Goal: Information Seeking & Learning: Learn about a topic

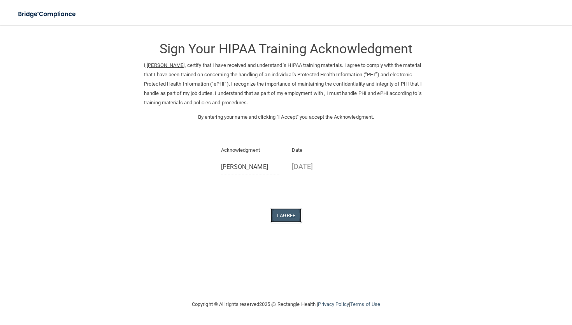
click at [277, 213] on button "I Agree" at bounding box center [285, 215] width 31 height 14
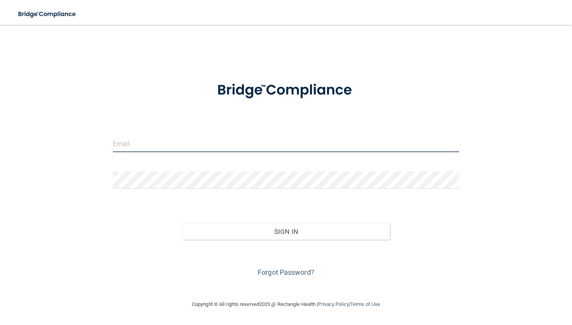
click at [163, 142] on input "email" at bounding box center [286, 143] width 346 height 17
type input "[EMAIL_ADDRESS][DOMAIN_NAME]"
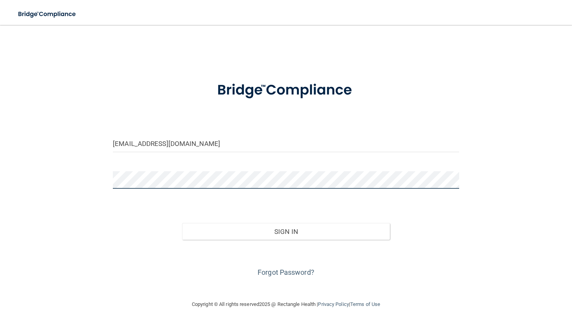
click at [182, 223] on button "Sign In" at bounding box center [286, 231] width 208 height 17
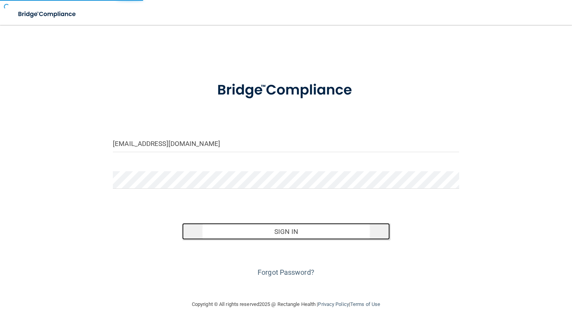
click at [209, 237] on button "Sign In" at bounding box center [286, 231] width 208 height 17
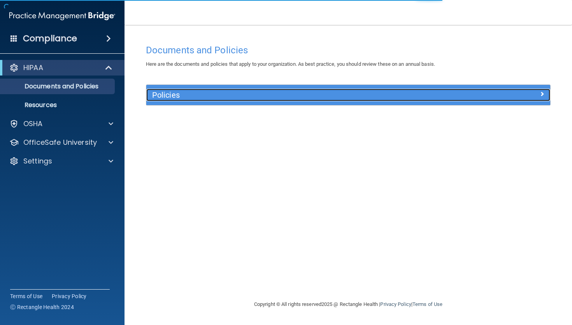
click at [239, 101] on div "Policies" at bounding box center [297, 95] width 303 height 12
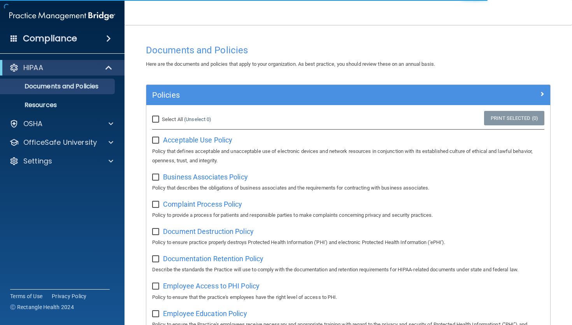
click at [155, 118] on input "Select All (Unselect 0) Unselect All" at bounding box center [156, 119] width 9 height 6
checkbox input "true"
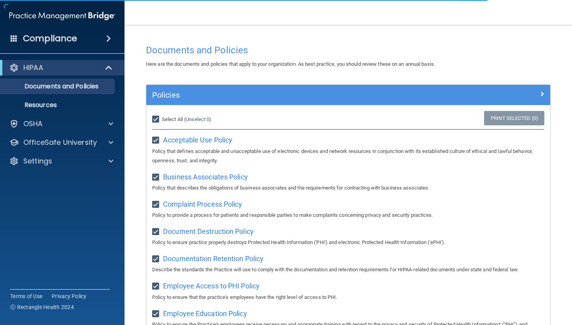
checkbox input "true"
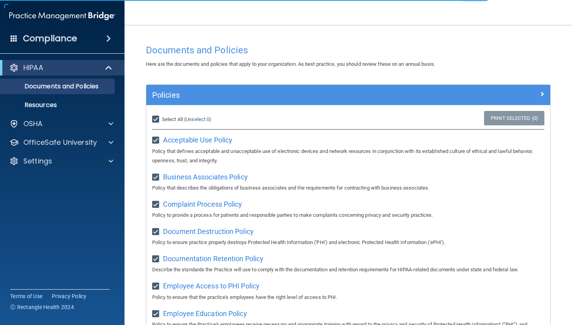
checkbox input "true"
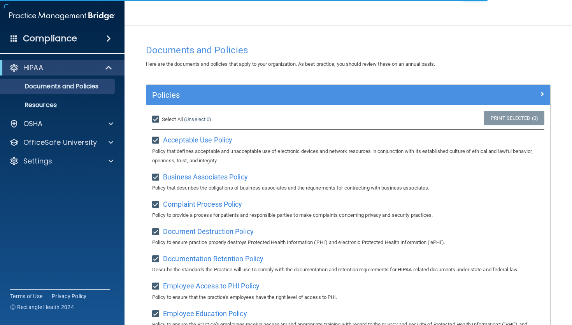
checkbox input "true"
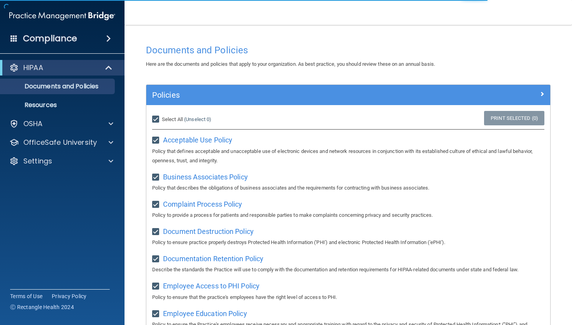
checkbox input "true"
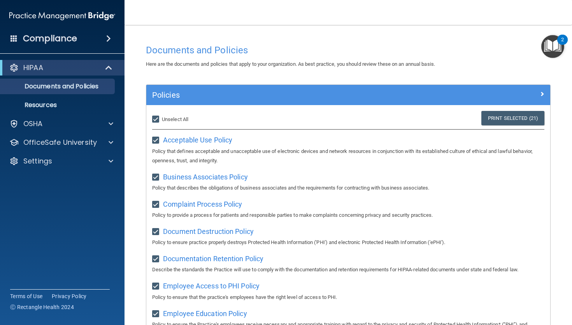
click at [546, 47] on img "Open Resource Center, 2 new notifications" at bounding box center [552, 46] width 23 height 23
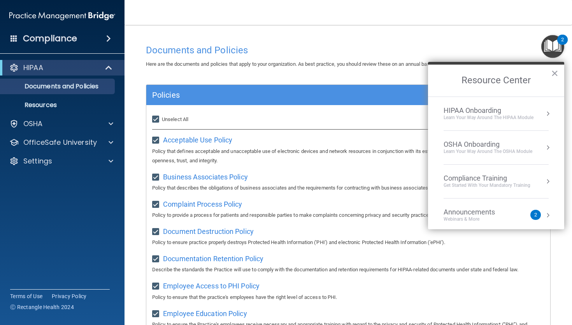
click at [546, 47] on img "Open Resource Center, 2 new notifications" at bounding box center [552, 46] width 23 height 23
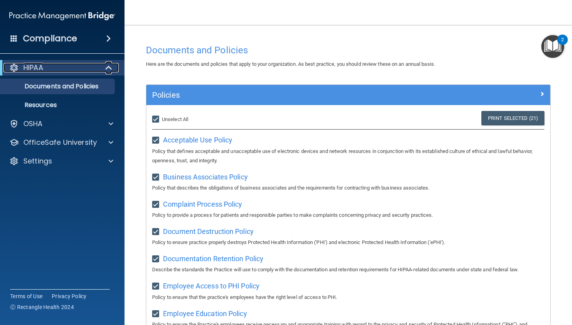
click at [112, 65] on span at bounding box center [109, 67] width 7 height 9
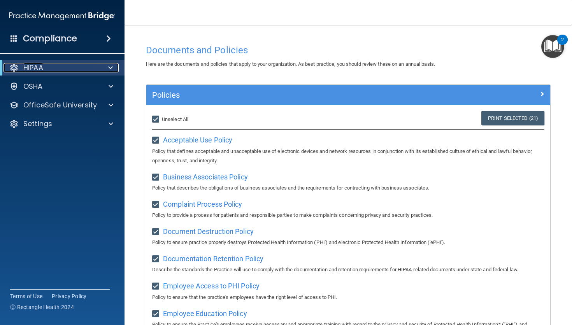
click at [108, 71] on span at bounding box center [110, 67] width 5 height 9
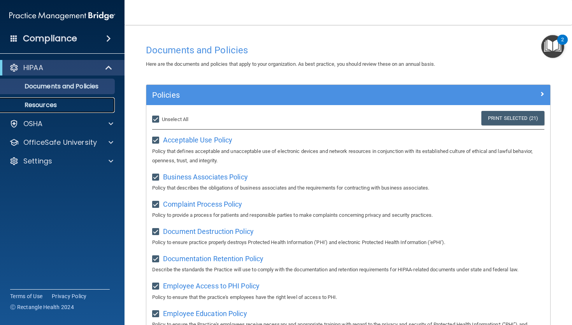
click at [52, 103] on p "Resources" at bounding box center [58, 105] width 106 height 8
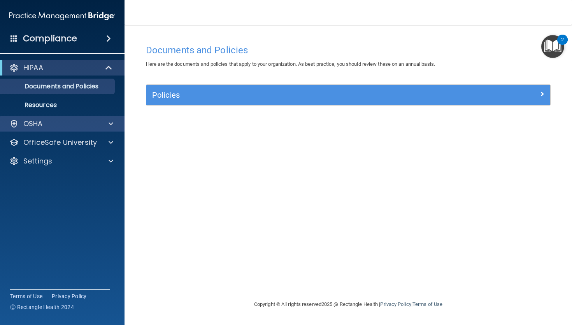
click at [85, 131] on div "OSHA" at bounding box center [62, 124] width 125 height 16
click at [82, 129] on div "OSHA" at bounding box center [62, 124] width 125 height 16
click at [112, 126] on span at bounding box center [110, 123] width 5 height 9
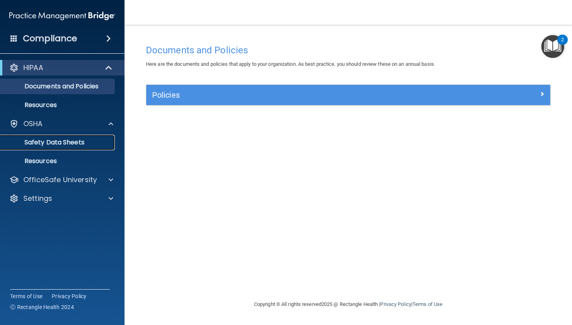
click at [82, 140] on p "Safety Data Sheets" at bounding box center [58, 142] width 106 height 8
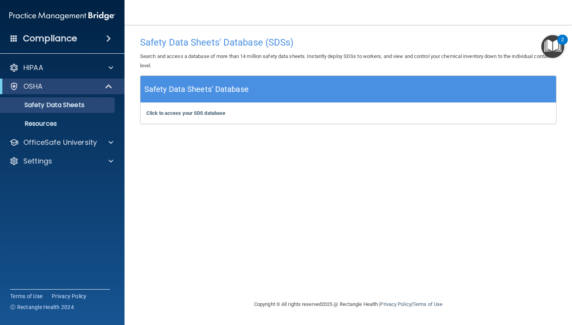
click at [84, 33] on div "Compliance" at bounding box center [62, 38] width 124 height 17
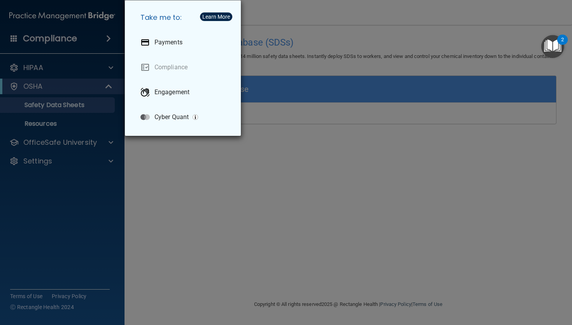
click at [198, 168] on div "Take me to: Payments Compliance Engagement Cyber Quant" at bounding box center [286, 162] width 572 height 325
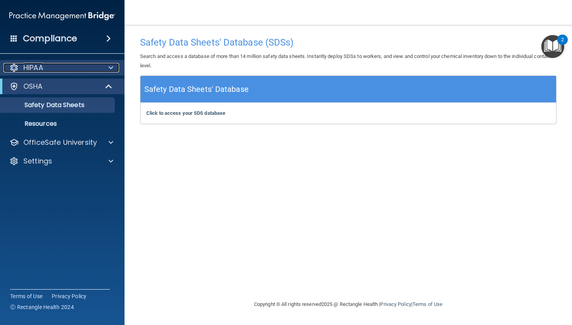
click at [76, 72] on div "HIPAA" at bounding box center [51, 67] width 96 height 9
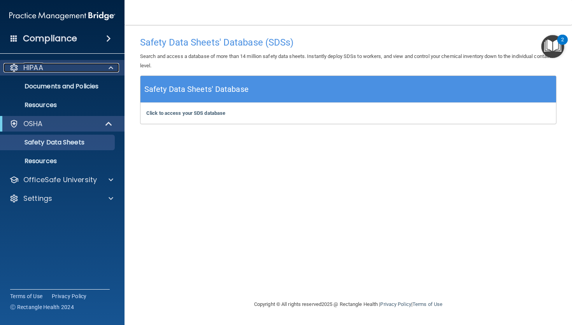
click at [110, 69] on span at bounding box center [110, 67] width 5 height 9
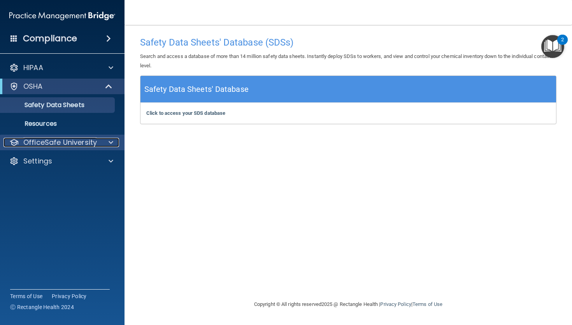
click at [117, 142] on div at bounding box center [109, 142] width 19 height 9
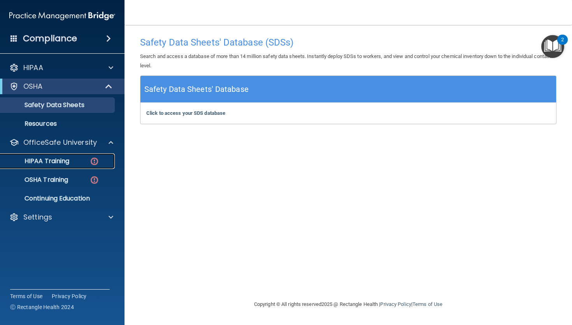
click at [66, 160] on p "HIPAA Training" at bounding box center [37, 161] width 64 height 8
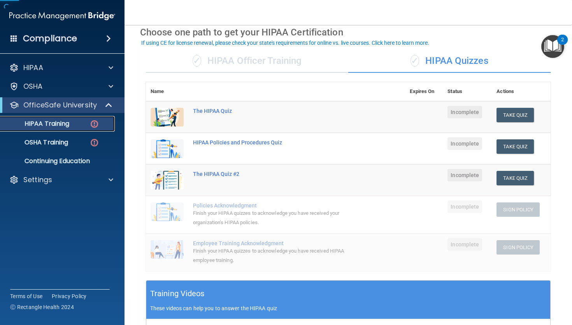
scroll to position [36, 0]
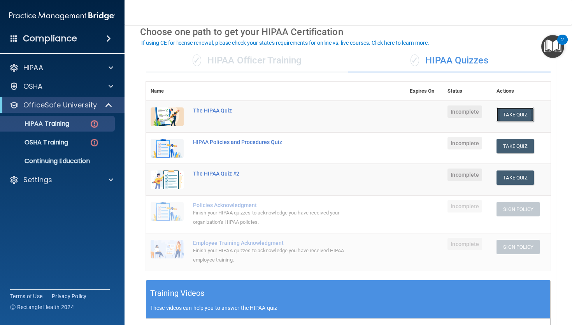
click at [525, 112] on button "Take Quiz" at bounding box center [514, 114] width 37 height 14
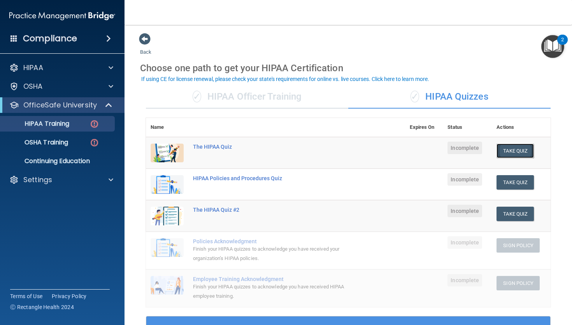
click at [506, 150] on button "Take Quiz" at bounding box center [514, 150] width 37 height 14
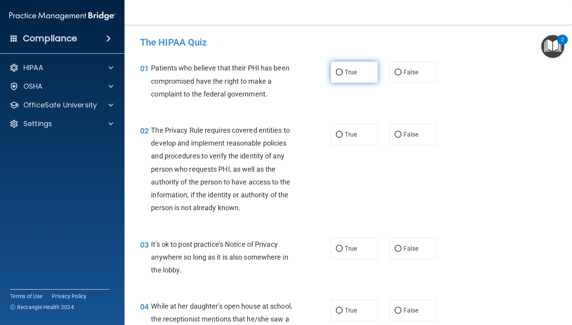
click at [347, 72] on span "True" at bounding box center [351, 71] width 12 height 7
click at [343, 72] on input "True" at bounding box center [339, 73] width 7 height 6
radio input "true"
click at [343, 131] on label "True" at bounding box center [354, 134] width 47 height 21
click at [343, 132] on input "True" at bounding box center [339, 135] width 7 height 6
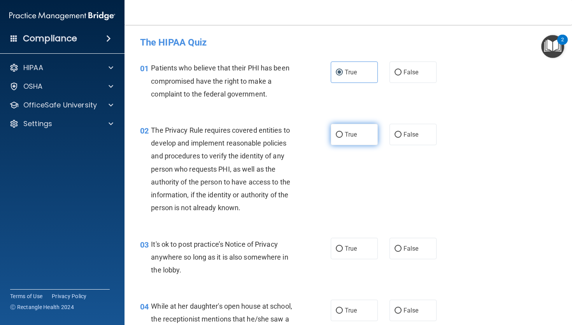
radio input "true"
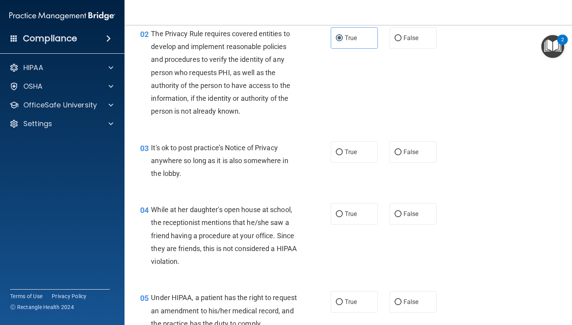
scroll to position [98, 0]
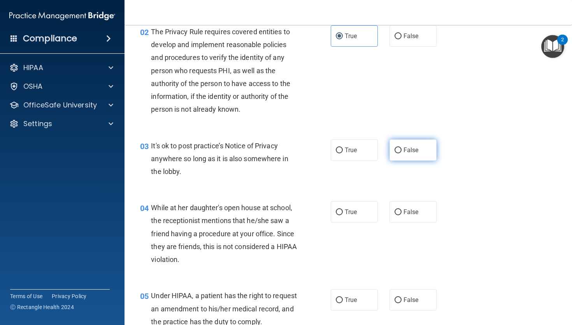
click at [398, 152] on input "False" at bounding box center [397, 150] width 7 height 6
radio input "true"
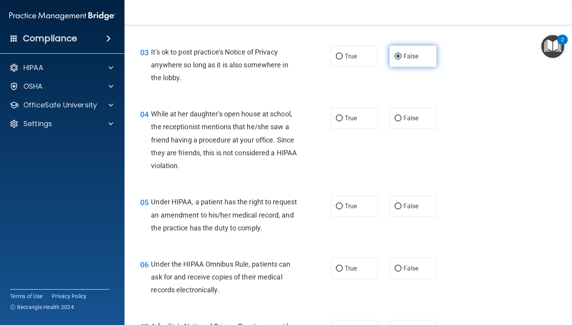
scroll to position [194, 0]
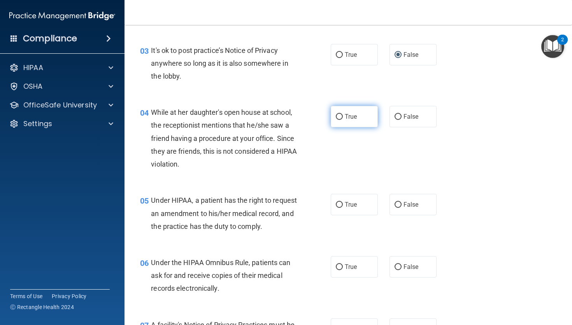
click at [368, 119] on label "True" at bounding box center [354, 116] width 47 height 21
click at [343, 119] on input "True" at bounding box center [339, 117] width 7 height 6
radio input "true"
click at [404, 125] on label "False" at bounding box center [412, 116] width 47 height 21
click at [401, 120] on input "False" at bounding box center [397, 117] width 7 height 6
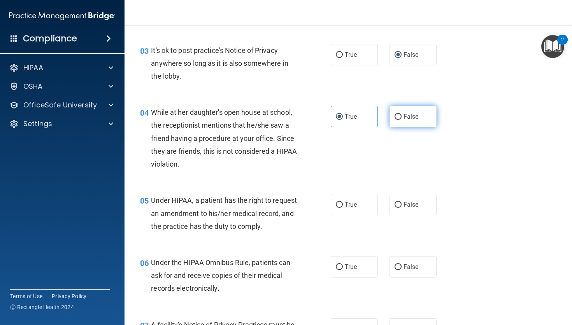
radio input "true"
radio input "false"
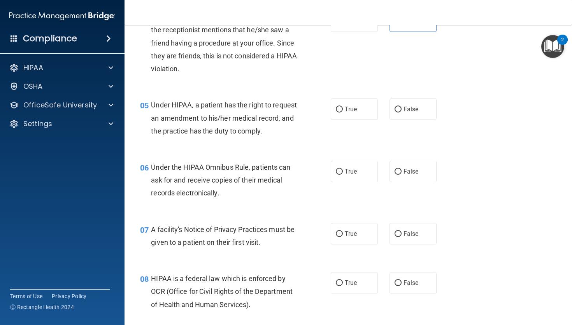
scroll to position [288, 0]
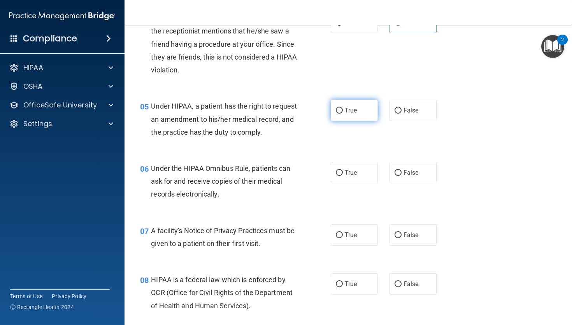
click at [365, 117] on label "True" at bounding box center [354, 110] width 47 height 21
click at [343, 114] on input "True" at bounding box center [339, 111] width 7 height 6
radio input "true"
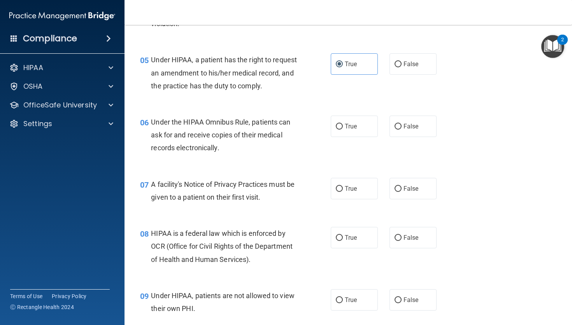
scroll to position [335, 0]
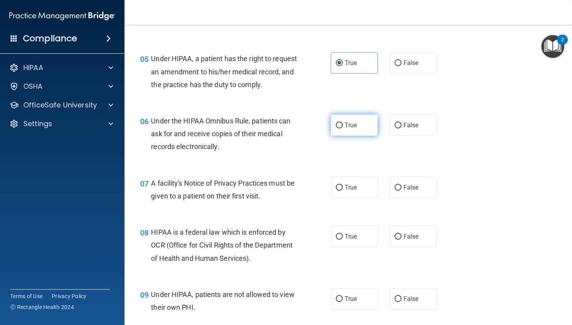
click at [363, 136] on label "True" at bounding box center [354, 124] width 47 height 21
click at [343, 128] on input "True" at bounding box center [339, 125] width 7 height 6
radio input "true"
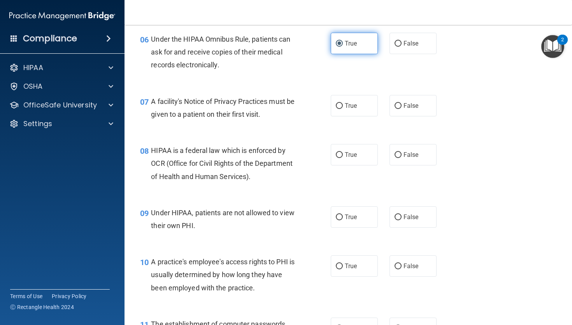
scroll to position [417, 0]
click at [345, 116] on label "True" at bounding box center [354, 104] width 47 height 21
click at [343, 108] on input "True" at bounding box center [339, 106] width 7 height 6
radio input "true"
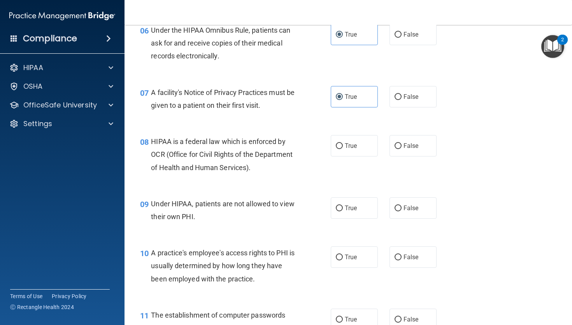
scroll to position [428, 0]
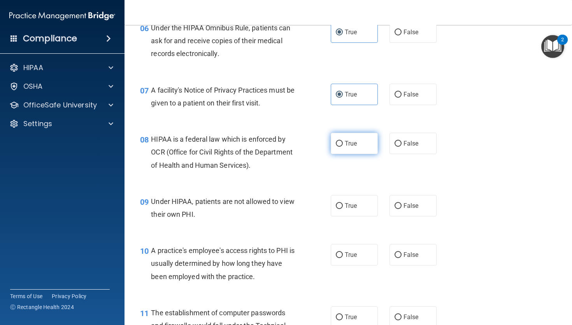
click at [350, 147] on span "True" at bounding box center [351, 143] width 12 height 7
click at [343, 147] on input "True" at bounding box center [339, 144] width 7 height 6
radio input "true"
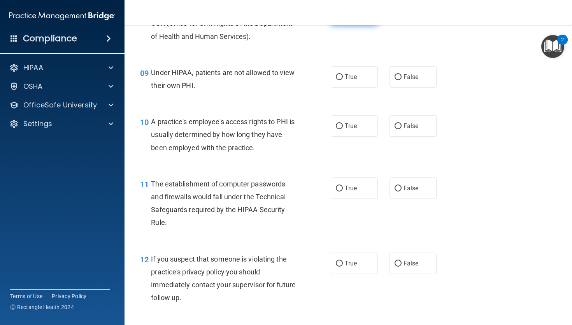
scroll to position [557, 0]
click at [397, 80] on input "False" at bounding box center [397, 77] width 7 height 6
radio input "true"
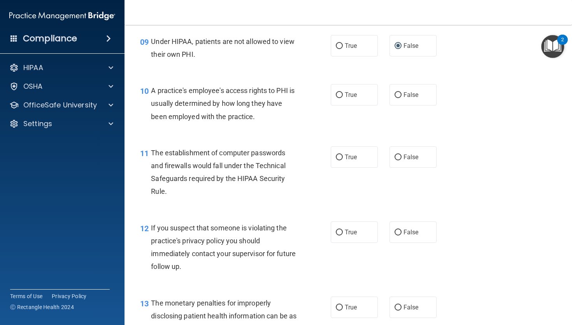
scroll to position [589, 0]
click at [412, 105] on label "False" at bounding box center [412, 93] width 47 height 21
click at [401, 97] on input "False" at bounding box center [397, 94] width 7 height 6
radio input "true"
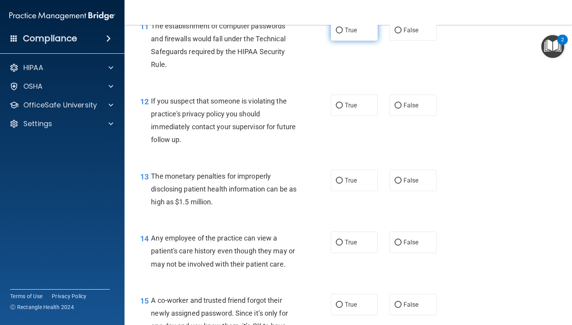
scroll to position [715, 0]
click at [342, 33] on input "True" at bounding box center [339, 30] width 7 height 6
radio input "true"
click at [339, 108] on input "True" at bounding box center [339, 105] width 7 height 6
radio input "true"
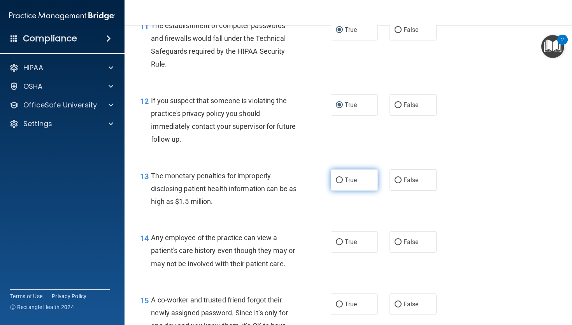
click at [346, 191] on label "True" at bounding box center [354, 179] width 47 height 21
click at [343, 183] on input "True" at bounding box center [339, 180] width 7 height 6
radio input "true"
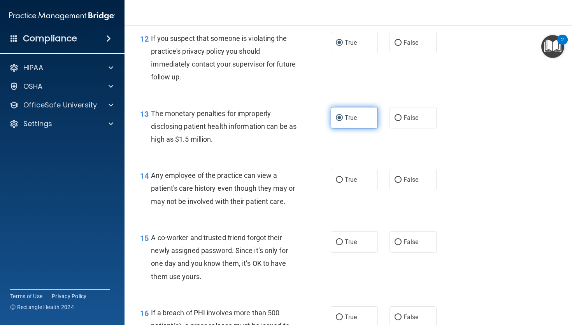
scroll to position [786, 0]
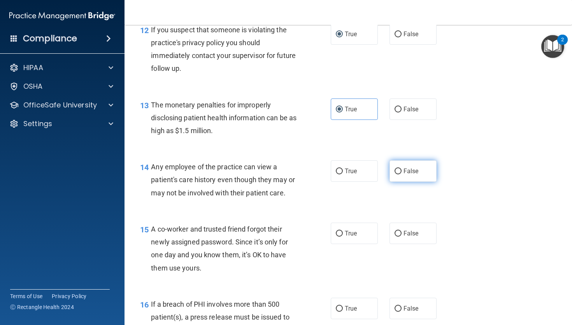
click at [414, 182] on label "False" at bounding box center [412, 170] width 47 height 21
click at [401, 174] on input "False" at bounding box center [397, 171] width 7 height 6
radio input "true"
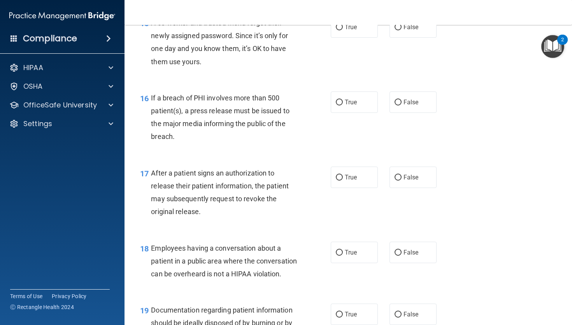
scroll to position [993, 0]
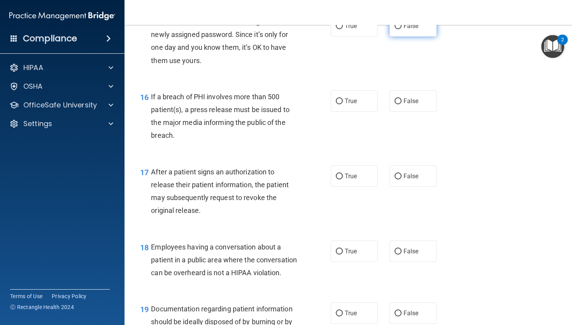
click at [411, 30] on span "False" at bounding box center [410, 25] width 15 height 7
click at [401, 29] on input "False" at bounding box center [397, 26] width 7 height 6
radio input "true"
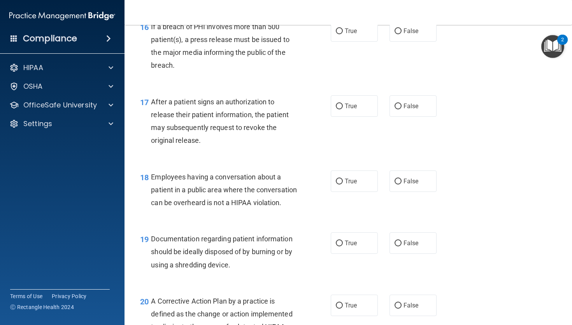
scroll to position [1066, 0]
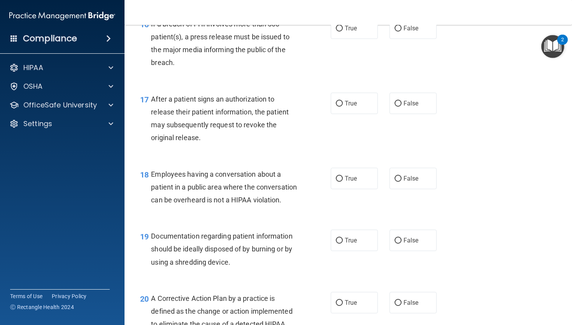
click at [357, 30] on div "16 If a breach of PHI involves more than 500 patient(s), a press release must b…" at bounding box center [348, 45] width 428 height 75
click at [351, 39] on label "True" at bounding box center [354, 27] width 47 height 21
click at [343, 31] on input "True" at bounding box center [339, 29] width 7 height 6
radio input "true"
click at [346, 107] on span "True" at bounding box center [351, 103] width 12 height 7
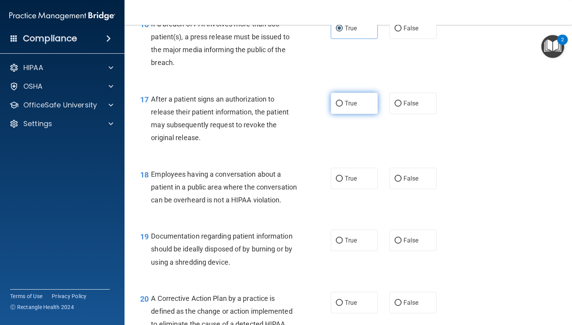
click at [343, 107] on input "True" at bounding box center [339, 104] width 7 height 6
radio input "true"
click at [399, 186] on label "False" at bounding box center [412, 178] width 47 height 21
click at [399, 182] on input "False" at bounding box center [397, 179] width 7 height 6
radio input "true"
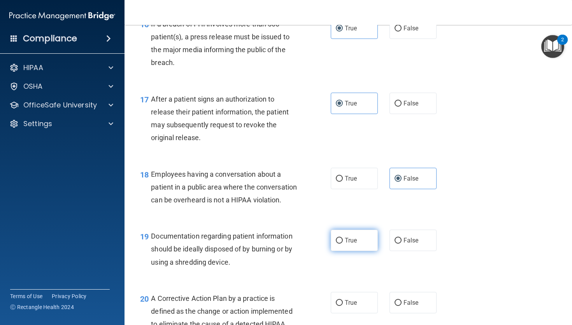
click at [354, 251] on label "True" at bounding box center [354, 239] width 47 height 21
click at [343, 243] on input "True" at bounding box center [339, 241] width 7 height 6
radio input "true"
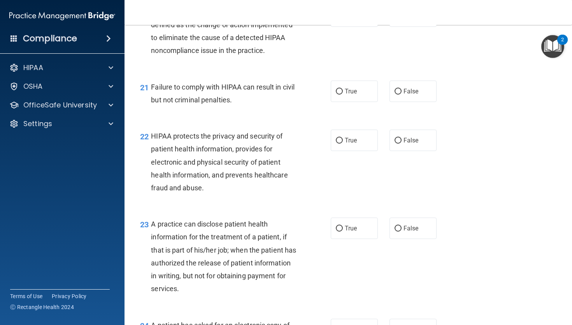
scroll to position [1354, 0]
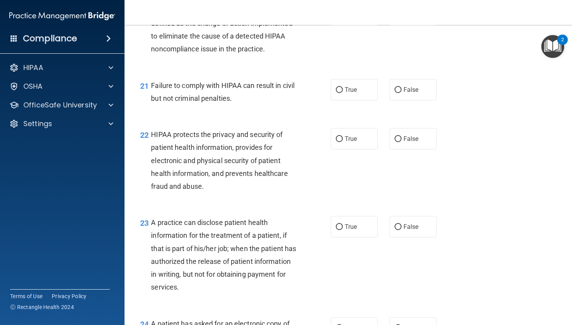
click at [549, 47] on img "Open Resource Center, 2 new notifications" at bounding box center [552, 46] width 23 height 23
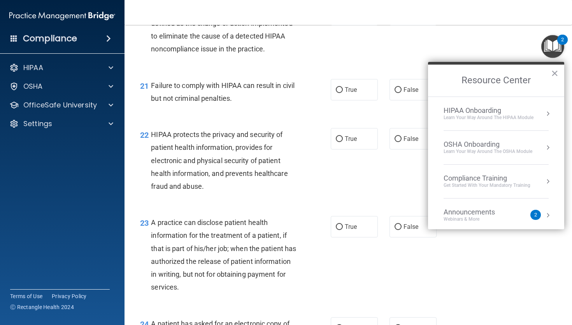
click at [549, 47] on img "Open Resource Center, 2 new notifications" at bounding box center [552, 46] width 23 height 23
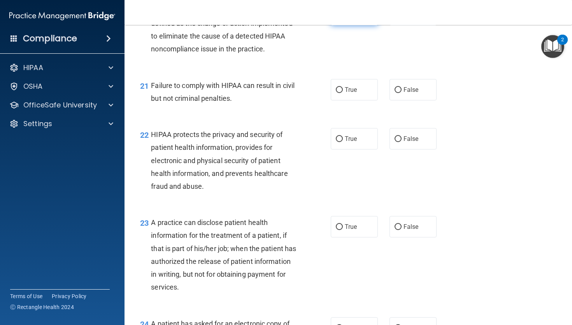
click at [360, 25] on label "True" at bounding box center [354, 14] width 47 height 21
click at [343, 18] on input "True" at bounding box center [339, 15] width 7 height 6
radio input "true"
click at [410, 100] on label "False" at bounding box center [412, 89] width 47 height 21
click at [401, 93] on input "False" at bounding box center [397, 90] width 7 height 6
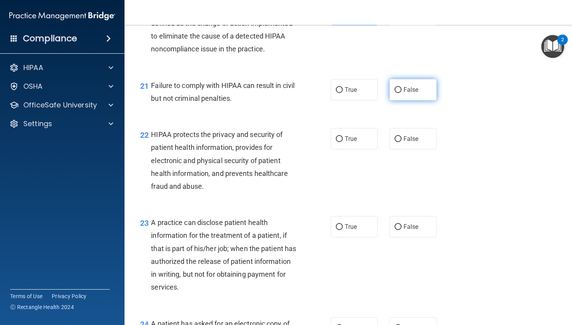
radio input "true"
click at [352, 142] on span "True" at bounding box center [351, 138] width 12 height 7
click at [343, 142] on input "True" at bounding box center [339, 139] width 7 height 6
radio input "true"
click at [419, 237] on label "False" at bounding box center [412, 226] width 47 height 21
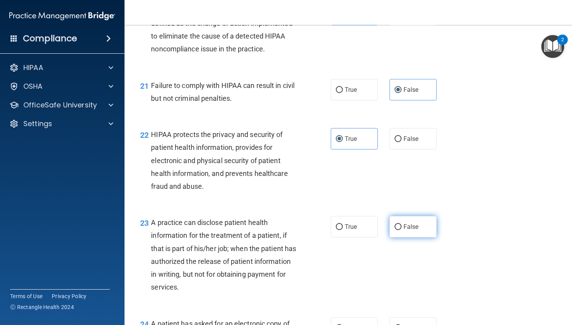
click at [401, 230] on input "False" at bounding box center [397, 227] width 7 height 6
radio input "true"
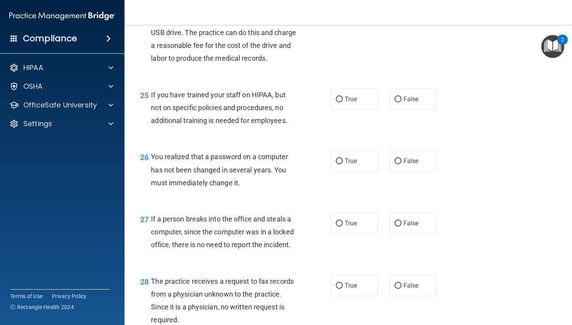
scroll to position [1671, 0]
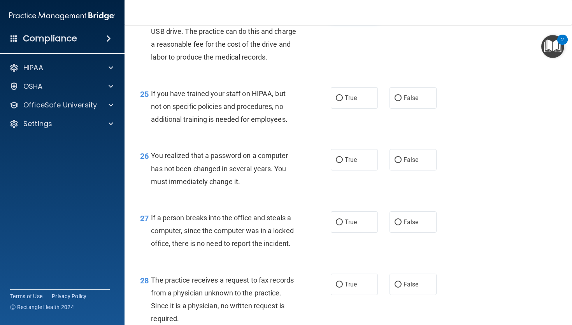
click at [352, 14] on span "True" at bounding box center [351, 9] width 12 height 7
click at [343, 13] on input "True" at bounding box center [339, 10] width 7 height 6
radio input "true"
click at [407, 124] on div "25 If you have trained your staff on HIPAA, but not on specific policies and pr…" at bounding box center [348, 108] width 428 height 62
click at [406, 108] on label "False" at bounding box center [412, 97] width 47 height 21
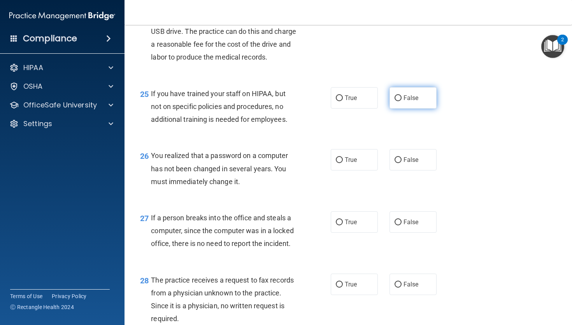
click at [401, 101] on input "False" at bounding box center [397, 98] width 7 height 6
radio input "true"
click at [368, 170] on label "True" at bounding box center [354, 159] width 47 height 21
click at [343, 163] on input "True" at bounding box center [339, 160] width 7 height 6
radio input "true"
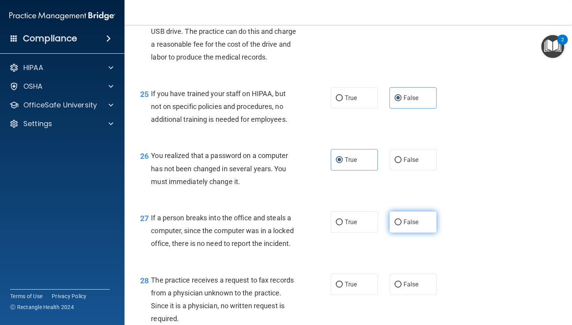
click at [421, 233] on label "False" at bounding box center [412, 221] width 47 height 21
click at [401, 225] on input "False" at bounding box center [397, 222] width 7 height 6
radio input "true"
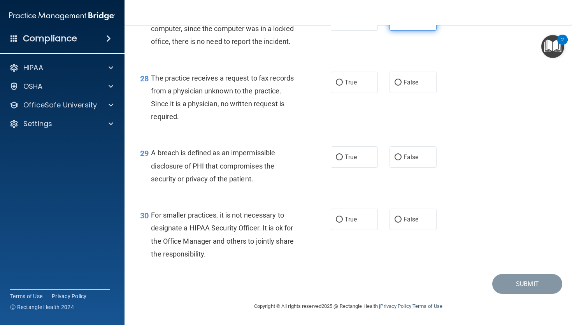
scroll to position [1912, 0]
click at [416, 89] on label "False" at bounding box center [412, 82] width 47 height 21
click at [401, 86] on input "False" at bounding box center [397, 83] width 7 height 6
radio input "true"
click at [349, 158] on span "True" at bounding box center [351, 156] width 12 height 7
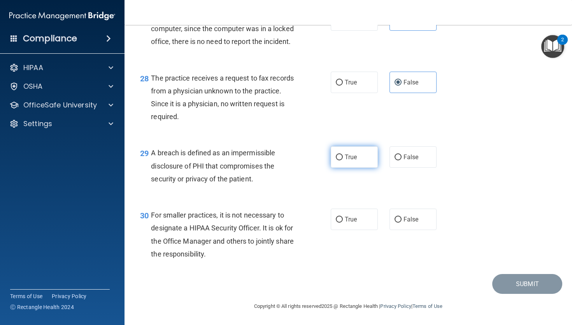
click at [343, 158] on input "True" at bounding box center [339, 157] width 7 height 6
radio input "true"
click at [394, 219] on input "False" at bounding box center [397, 220] width 7 height 6
radio input "true"
click at [502, 282] on button "Submit" at bounding box center [527, 284] width 70 height 20
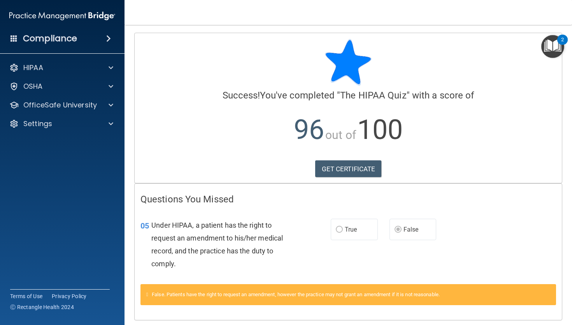
scroll to position [26, 0]
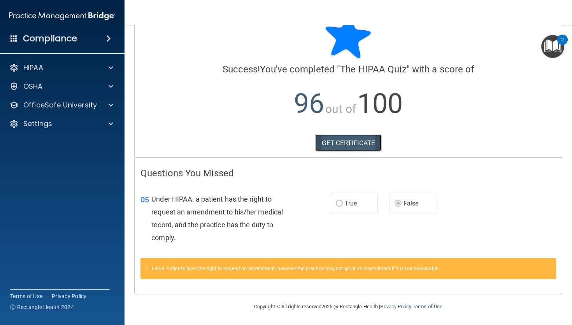
click at [361, 139] on link "GET CERTIFICATE" at bounding box center [348, 142] width 66 height 17
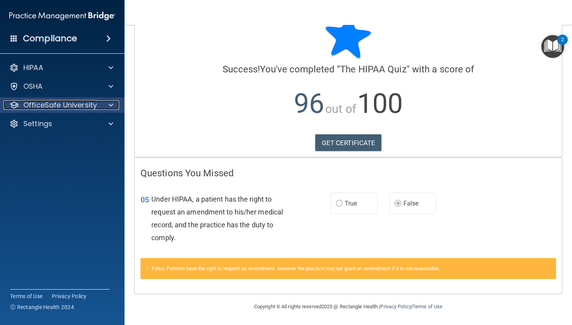
click at [107, 108] on div at bounding box center [109, 104] width 19 height 9
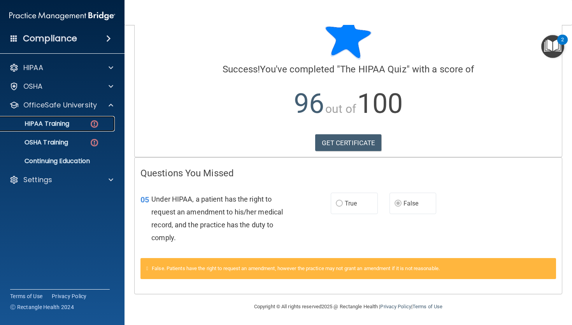
click at [80, 117] on link "HIPAA Training" at bounding box center [53, 124] width 122 height 16
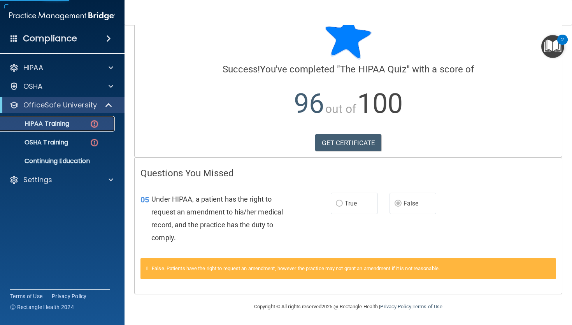
click at [58, 126] on p "HIPAA Training" at bounding box center [37, 124] width 64 height 8
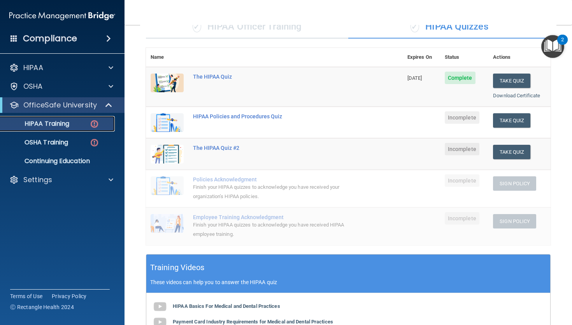
scroll to position [62, 0]
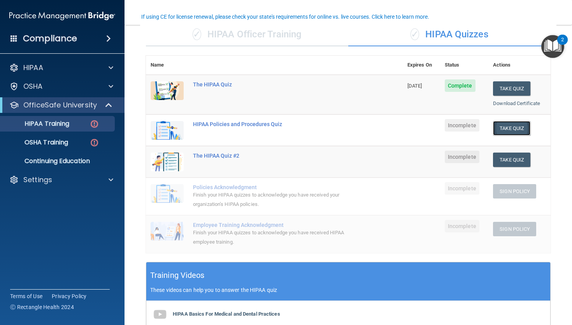
click at [497, 132] on button "Take Quiz" at bounding box center [511, 128] width 37 height 14
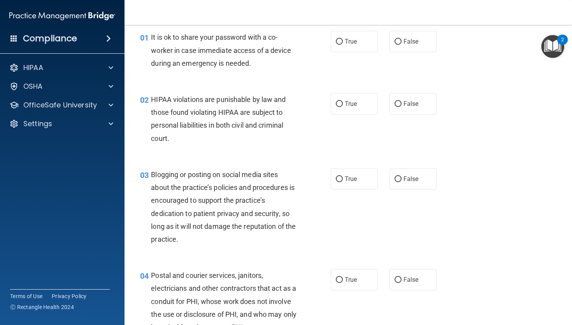
scroll to position [30, 0]
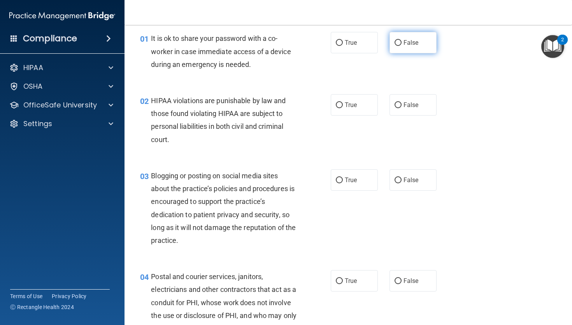
click at [427, 44] on label "False" at bounding box center [412, 42] width 47 height 21
click at [401, 44] on input "False" at bounding box center [397, 43] width 7 height 6
radio input "true"
click at [367, 108] on label "True" at bounding box center [354, 104] width 47 height 21
click at [343, 108] on input "True" at bounding box center [339, 105] width 7 height 6
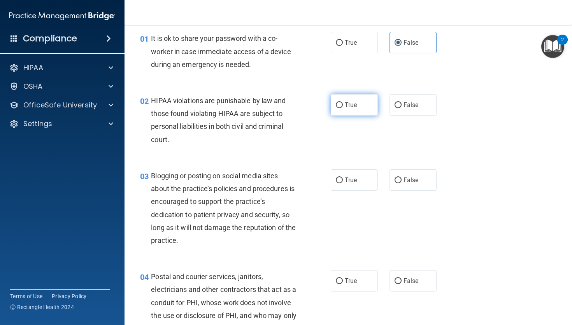
radio input "true"
click at [398, 187] on label "False" at bounding box center [412, 179] width 47 height 21
click at [398, 183] on input "False" at bounding box center [397, 180] width 7 height 6
radio input "true"
click at [365, 188] on label "True" at bounding box center [354, 179] width 47 height 21
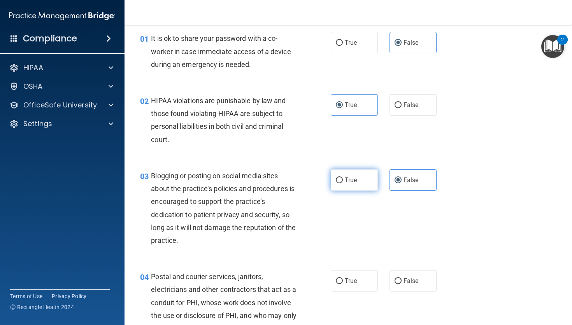
click at [343, 183] on input "True" at bounding box center [339, 180] width 7 height 6
radio input "true"
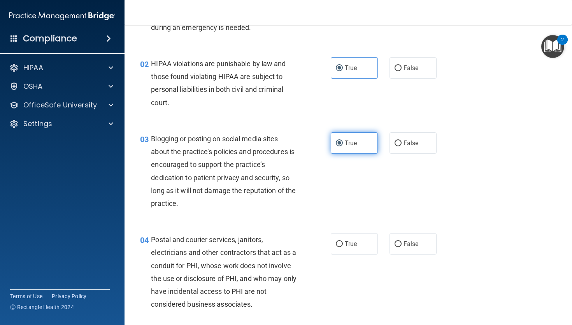
scroll to position [0, 0]
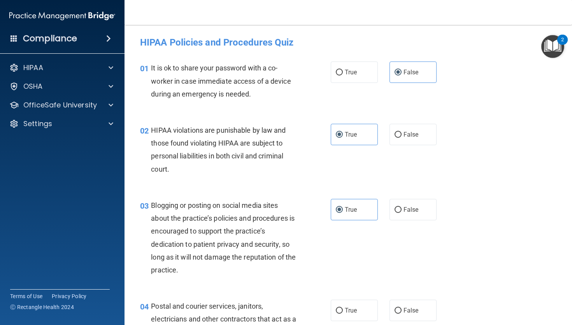
click at [407, 220] on div "03 Blogging or posting on social media sites about the practice’s policies and …" at bounding box center [348, 239] width 428 height 101
click at [406, 214] on label "False" at bounding box center [412, 209] width 47 height 21
click at [401, 213] on input "False" at bounding box center [397, 210] width 7 height 6
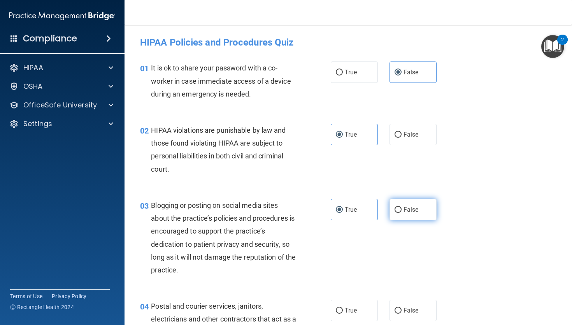
radio input "true"
radio input "false"
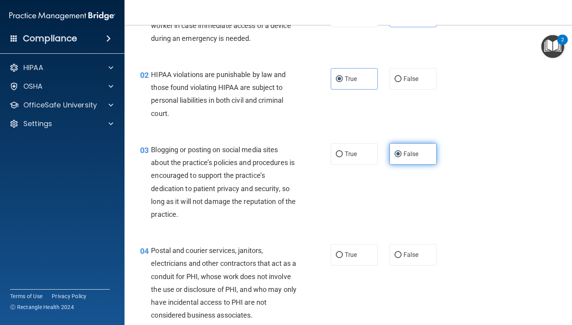
scroll to position [82, 0]
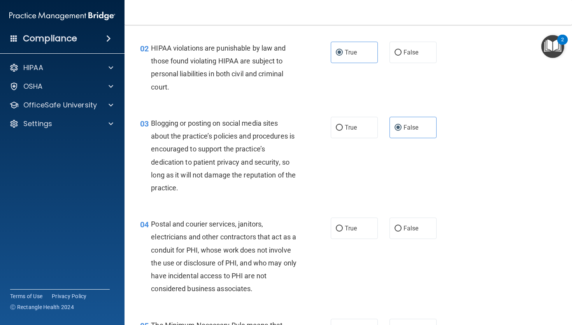
click at [378, 221] on div "True False" at bounding box center [387, 227] width 113 height 21
click at [369, 223] on label "True" at bounding box center [354, 227] width 47 height 21
click at [343, 226] on input "True" at bounding box center [339, 229] width 7 height 6
radio input "true"
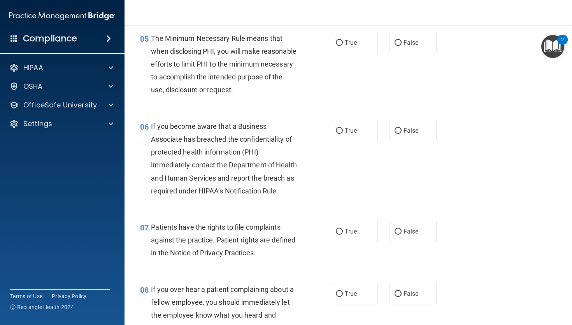
scroll to position [375, 0]
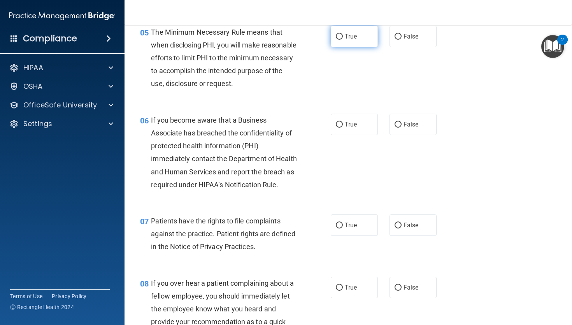
click at [351, 44] on label "True" at bounding box center [354, 36] width 47 height 21
click at [343, 40] on input "True" at bounding box center [339, 37] width 7 height 6
radio input "true"
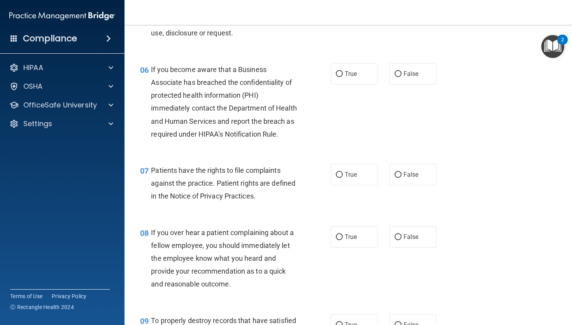
scroll to position [428, 0]
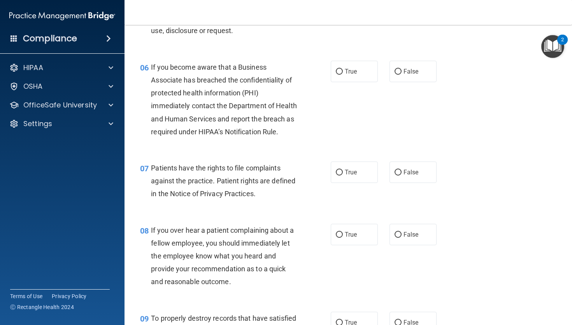
click at [401, 95] on div "06 If you become aware that a Business Associate has breached the confidentiali…" at bounding box center [348, 101] width 428 height 101
click at [402, 82] on label "False" at bounding box center [412, 71] width 47 height 21
click at [401, 75] on input "False" at bounding box center [397, 72] width 7 height 6
radio input "true"
click at [347, 176] on label "True" at bounding box center [354, 171] width 47 height 21
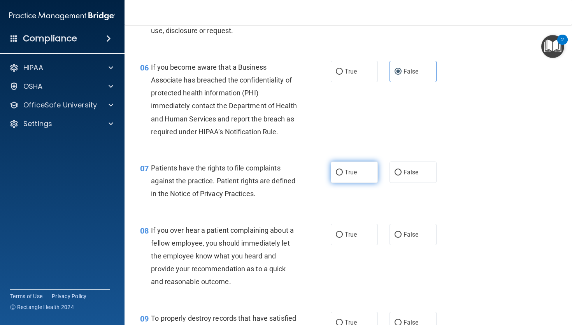
click at [343, 175] on input "True" at bounding box center [339, 173] width 7 height 6
radio input "true"
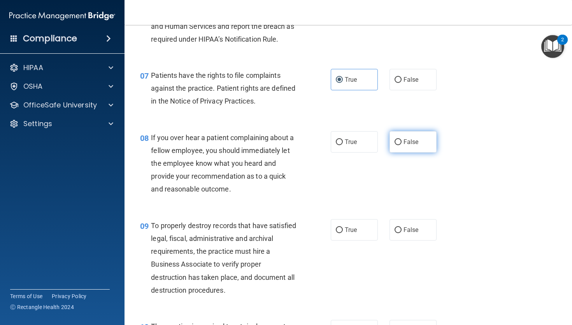
scroll to position [523, 0]
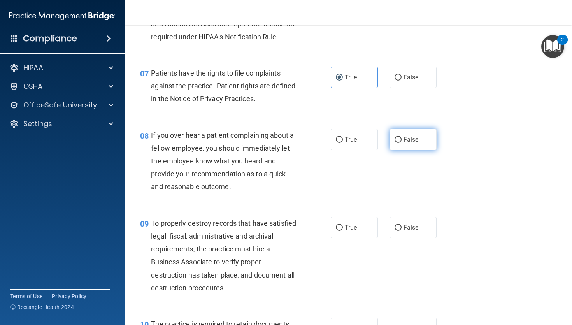
click at [407, 143] on span "False" at bounding box center [410, 139] width 15 height 7
click at [401, 143] on input "False" at bounding box center [397, 140] width 7 height 6
radio input "true"
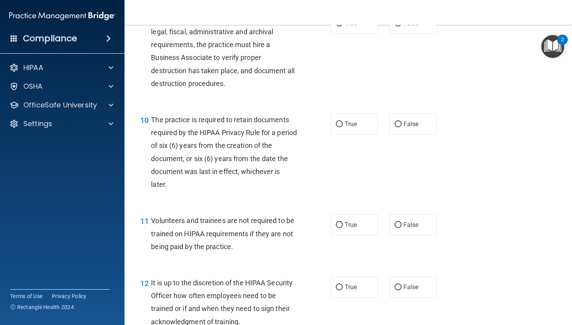
scroll to position [727, 0]
click at [400, 33] on label "False" at bounding box center [412, 22] width 47 height 21
click at [400, 26] on input "False" at bounding box center [397, 23] width 7 height 6
radio input "true"
click at [363, 131] on label "True" at bounding box center [354, 123] width 47 height 21
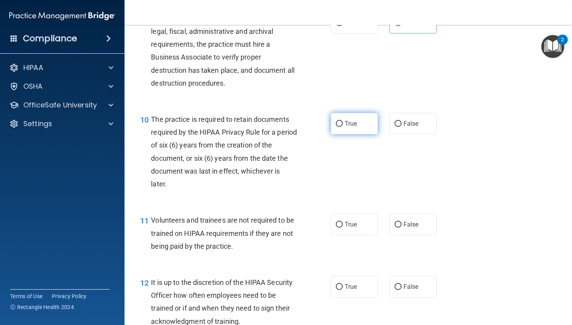
click at [343, 127] on input "True" at bounding box center [339, 124] width 7 height 6
radio input "true"
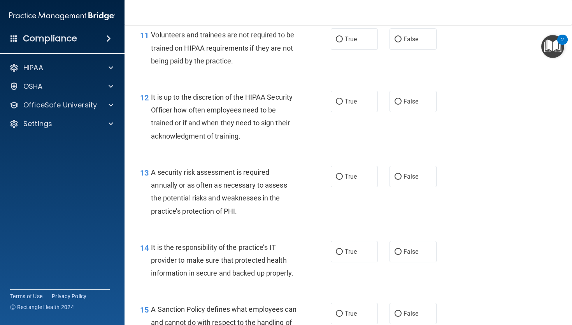
scroll to position [913, 0]
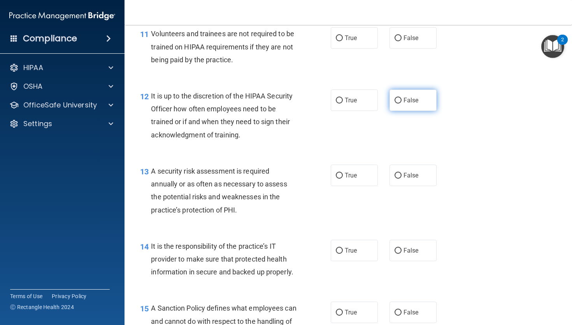
click at [403, 111] on label "False" at bounding box center [412, 99] width 47 height 21
click at [401, 103] on input "False" at bounding box center [397, 101] width 7 height 6
radio input "true"
click at [408, 49] on label "False" at bounding box center [412, 37] width 47 height 21
click at [401, 41] on input "False" at bounding box center [397, 38] width 7 height 6
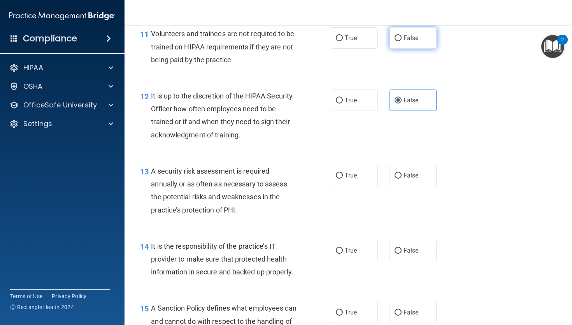
radio input "true"
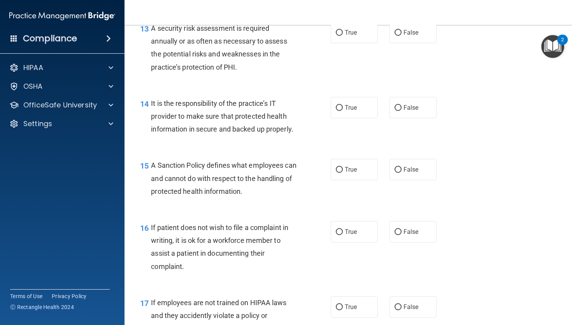
scroll to position [1059, 0]
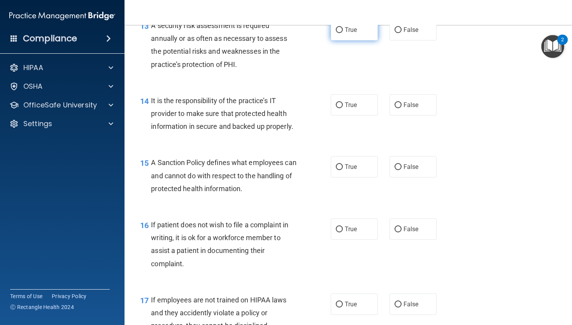
click at [347, 33] on span "True" at bounding box center [351, 29] width 12 height 7
click at [343, 33] on input "True" at bounding box center [339, 30] width 7 height 6
radio input "true"
click at [418, 115] on label "False" at bounding box center [412, 104] width 47 height 21
click at [401, 108] on input "False" at bounding box center [397, 105] width 7 height 6
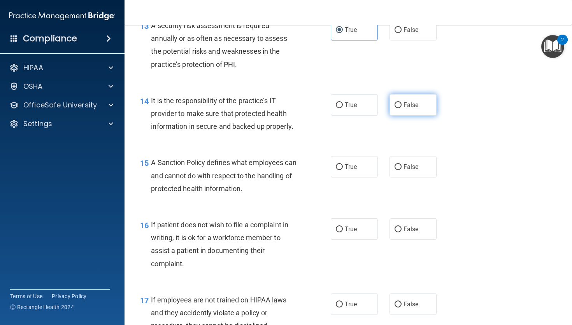
radio input "true"
click at [360, 176] on label "True" at bounding box center [354, 166] width 47 height 21
click at [343, 170] on input "True" at bounding box center [339, 167] width 7 height 6
radio input "true"
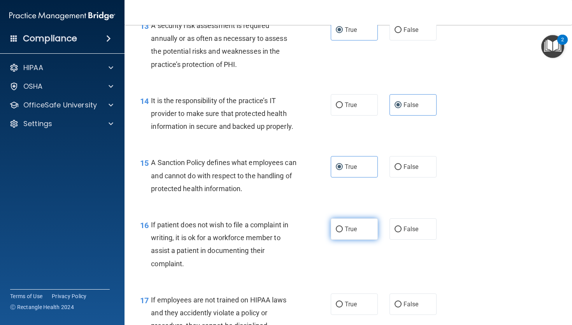
click at [346, 233] on span "True" at bounding box center [351, 228] width 12 height 7
click at [343, 232] on input "True" at bounding box center [339, 229] width 7 height 6
radio input "true"
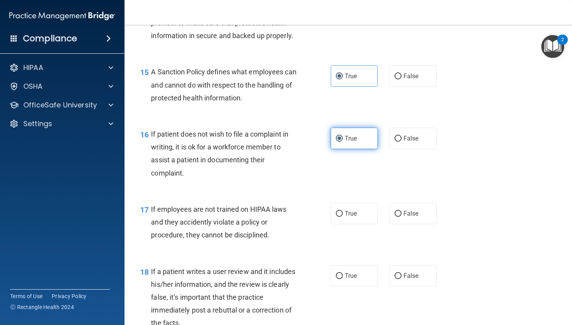
scroll to position [1159, 0]
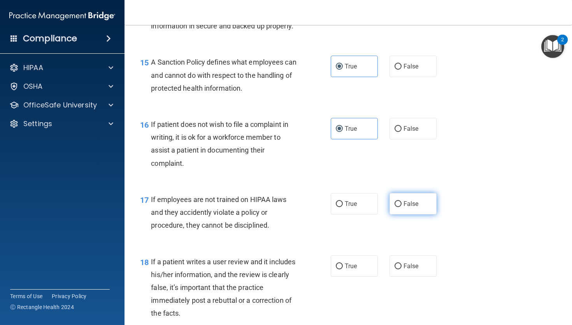
click at [409, 214] on label "False" at bounding box center [412, 203] width 47 height 21
click at [401, 207] on input "False" at bounding box center [397, 204] width 7 height 6
radio input "true"
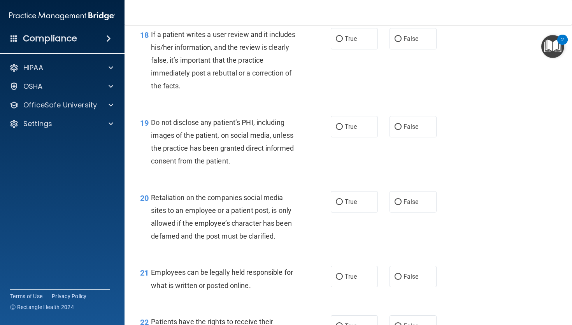
scroll to position [1387, 0]
click at [413, 49] on label "False" at bounding box center [412, 38] width 47 height 21
click at [401, 42] on input "False" at bounding box center [397, 39] width 7 height 6
radio input "true"
click at [353, 137] on label "True" at bounding box center [354, 125] width 47 height 21
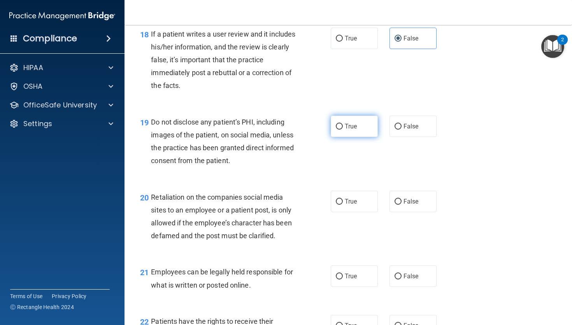
click at [343, 129] on input "True" at bounding box center [339, 127] width 7 height 6
radio input "true"
click at [401, 212] on label "False" at bounding box center [412, 201] width 47 height 21
click at [401, 205] on input "False" at bounding box center [397, 202] width 7 height 6
radio input "true"
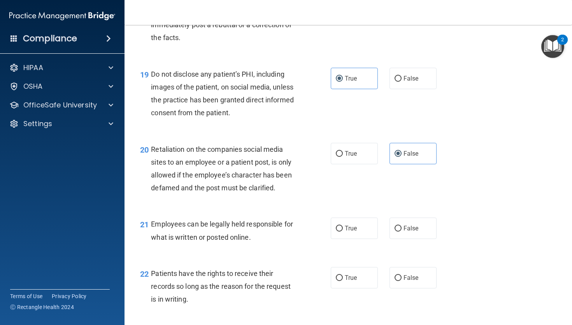
scroll to position [1436, 0]
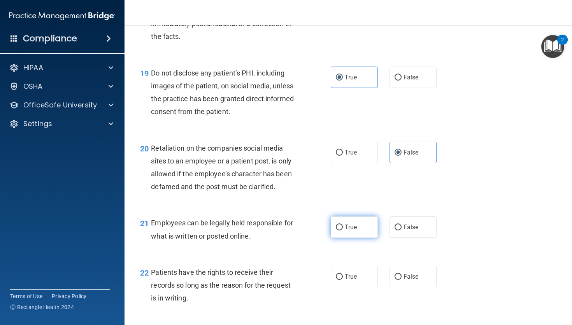
click at [367, 231] on label "True" at bounding box center [354, 226] width 47 height 21
click at [343, 230] on input "True" at bounding box center [339, 227] width 7 height 6
radio input "true"
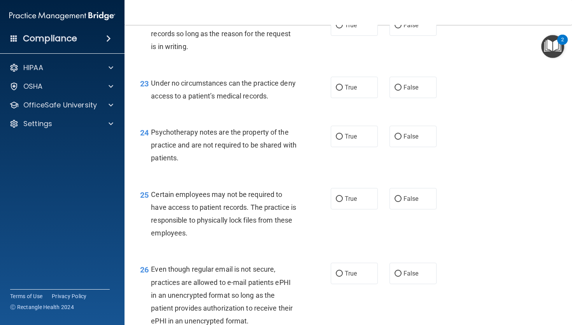
scroll to position [1688, 0]
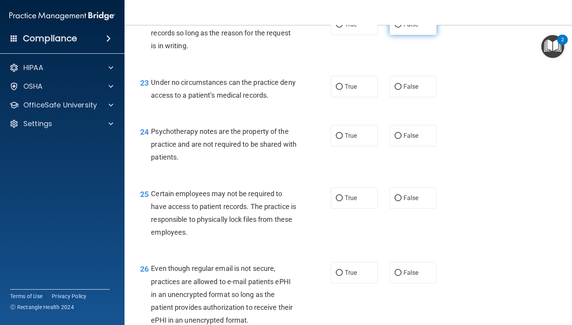
click at [409, 35] on label "False" at bounding box center [412, 24] width 47 height 21
click at [401, 28] on input "False" at bounding box center [397, 25] width 7 height 6
radio input "true"
click at [396, 90] on input "False" at bounding box center [397, 87] width 7 height 6
radio input "true"
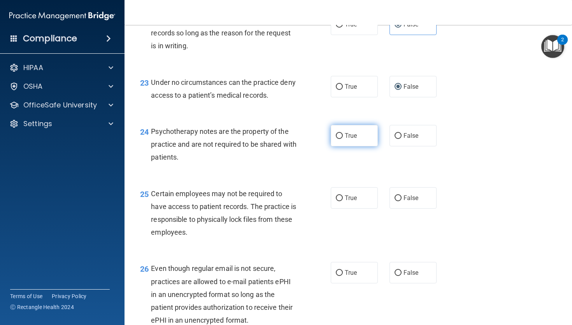
click at [352, 139] on label "True" at bounding box center [354, 135] width 47 height 21
click at [343, 139] on input "True" at bounding box center [339, 136] width 7 height 6
radio input "true"
click at [354, 176] on div "24 Psychotherapy notes are the property of the practice and are not required to…" at bounding box center [348, 146] width 428 height 62
click at [354, 205] on label "True" at bounding box center [354, 197] width 47 height 21
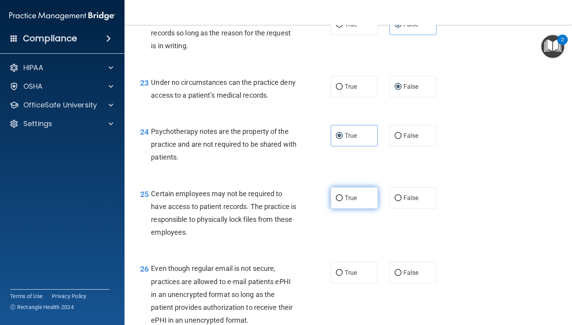
click at [343, 201] on input "True" at bounding box center [339, 198] width 7 height 6
radio input "true"
click at [348, 279] on label "True" at bounding box center [354, 272] width 47 height 21
click at [343, 276] on input "True" at bounding box center [339, 273] width 7 height 6
radio input "true"
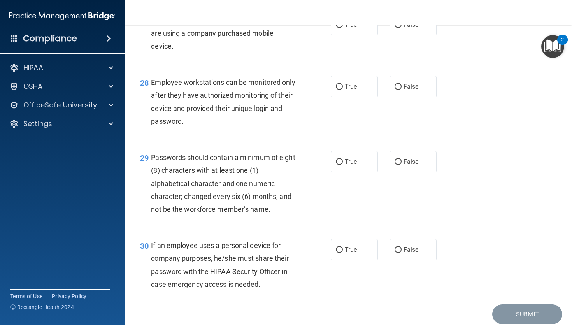
scroll to position [2022, 0]
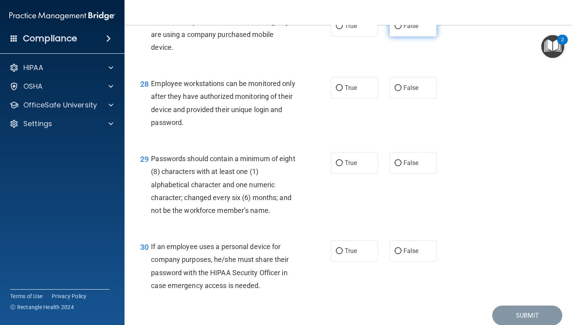
click at [400, 37] on label "False" at bounding box center [412, 25] width 47 height 21
click at [400, 29] on input "False" at bounding box center [397, 26] width 7 height 6
radio input "true"
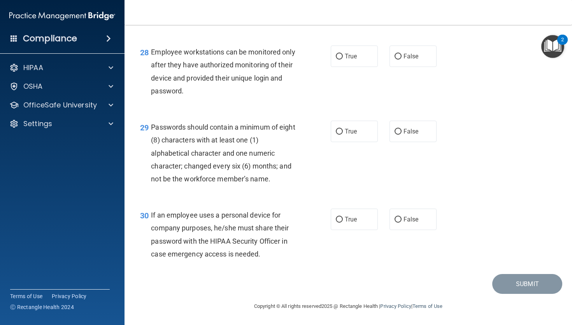
scroll to position [2067, 0]
click at [406, 59] on span "False" at bounding box center [410, 55] width 15 height 7
click at [401, 59] on input "False" at bounding box center [397, 57] width 7 height 6
radio input "true"
click at [361, 133] on label "True" at bounding box center [354, 131] width 47 height 21
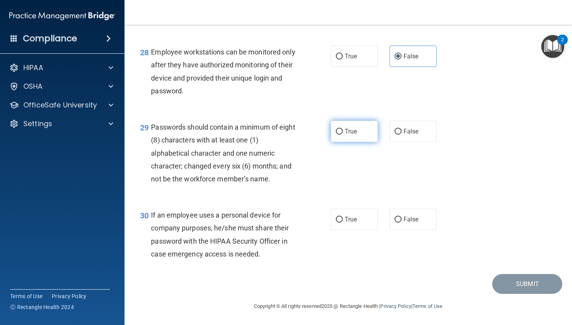
click at [343, 133] on input "True" at bounding box center [339, 132] width 7 height 6
radio input "true"
click at [402, 216] on label "False" at bounding box center [412, 218] width 47 height 21
click at [401, 217] on input "False" at bounding box center [397, 220] width 7 height 6
radio input "true"
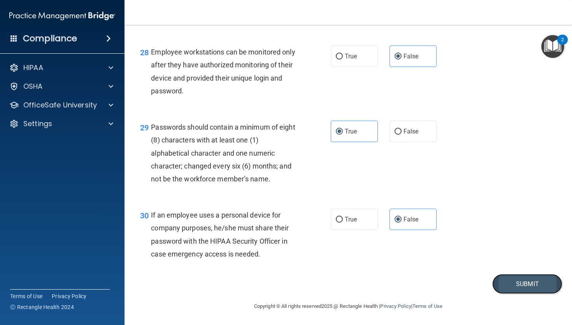
click at [505, 281] on button "Submit" at bounding box center [527, 284] width 70 height 20
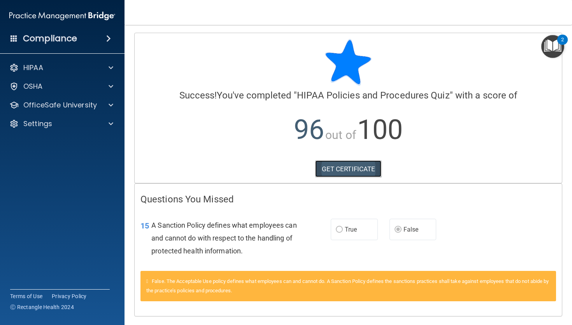
click at [371, 166] on link "GET CERTIFICATE" at bounding box center [348, 168] width 66 height 17
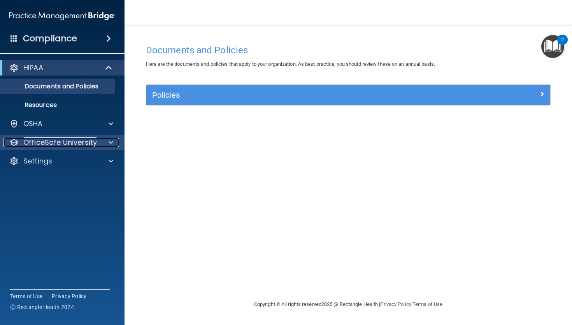
click at [81, 146] on p "OfficeSafe University" at bounding box center [59, 142] width 73 height 9
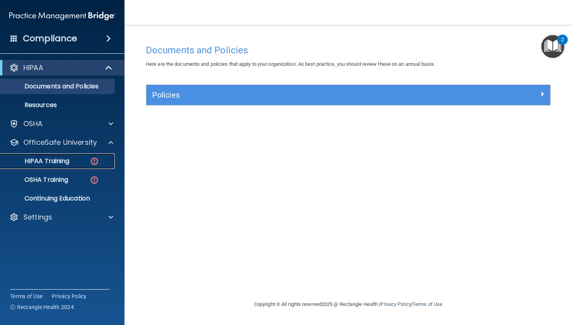
click at [83, 165] on link "HIPAA Training" at bounding box center [53, 161] width 122 height 16
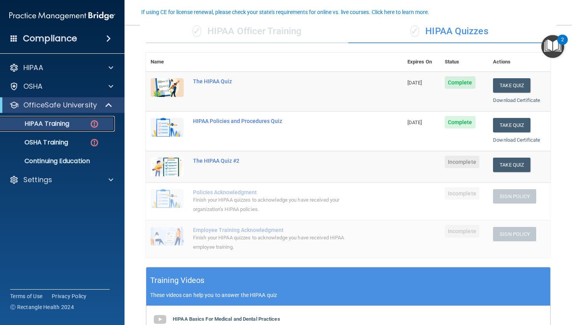
scroll to position [67, 0]
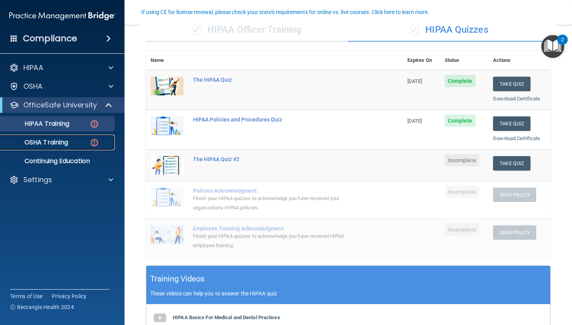
click at [64, 140] on p "OSHA Training" at bounding box center [36, 142] width 63 height 8
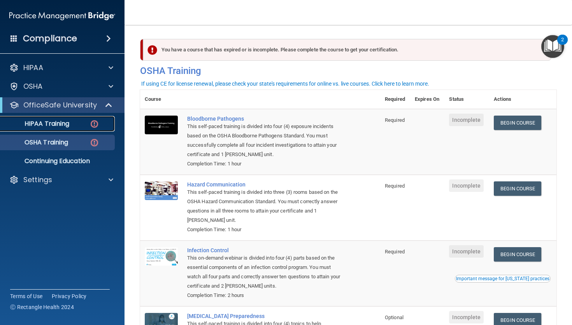
click at [94, 128] on img at bounding box center [94, 124] width 10 height 10
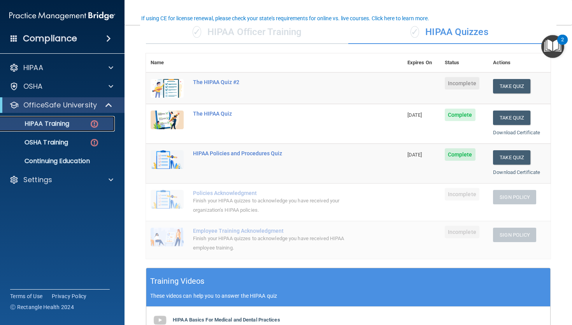
scroll to position [70, 0]
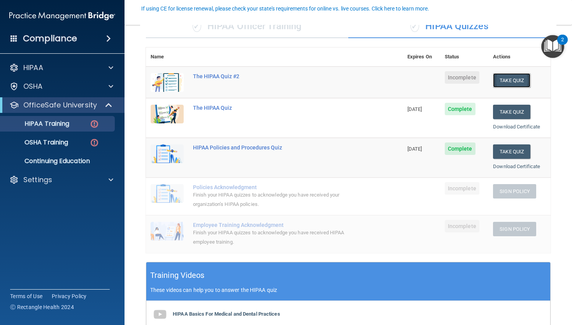
click at [502, 86] on button "Take Quiz" at bounding box center [511, 80] width 37 height 14
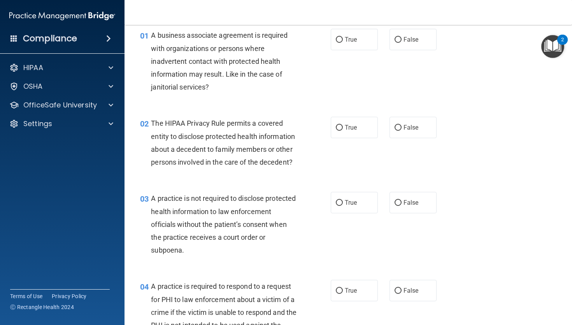
scroll to position [36, 0]
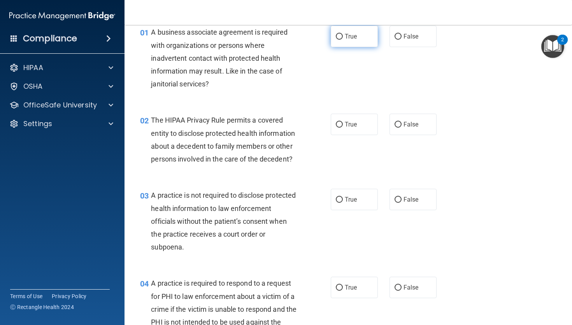
click at [364, 45] on label "True" at bounding box center [354, 36] width 47 height 21
click at [343, 40] on input "True" at bounding box center [339, 37] width 7 height 6
radio input "true"
click at [369, 131] on label "True" at bounding box center [354, 124] width 47 height 21
click at [343, 128] on input "True" at bounding box center [339, 125] width 7 height 6
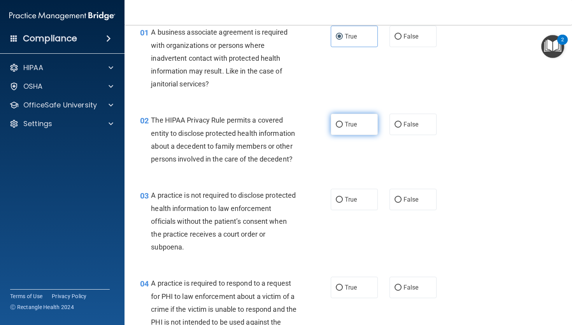
radio input "true"
click at [398, 194] on label "False" at bounding box center [412, 199] width 47 height 21
click at [398, 197] on input "False" at bounding box center [397, 200] width 7 height 6
radio input "true"
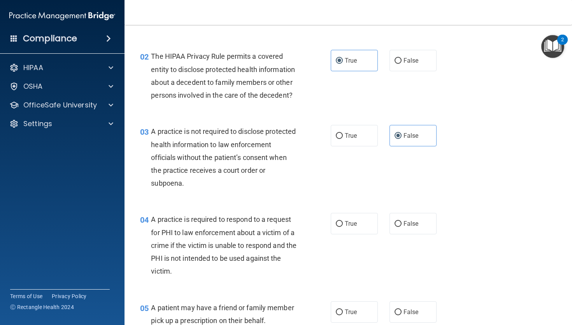
scroll to position [100, 0]
click at [360, 224] on label "True" at bounding box center [354, 222] width 47 height 21
click at [343, 224] on input "True" at bounding box center [339, 223] width 7 height 6
radio input "true"
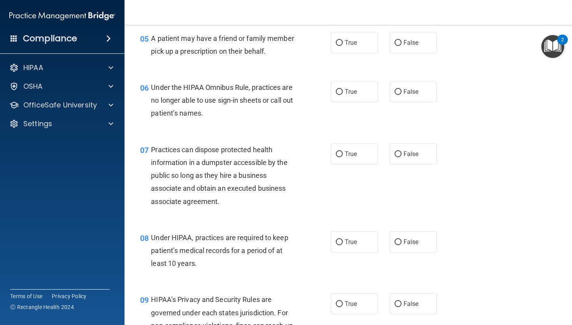
scroll to position [370, 0]
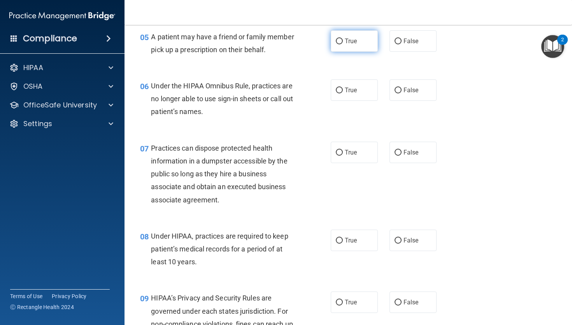
click at [360, 38] on label "True" at bounding box center [354, 40] width 47 height 21
click at [343, 38] on input "True" at bounding box center [339, 41] width 7 height 6
radio input "true"
click at [408, 93] on span "False" at bounding box center [410, 89] width 15 height 7
click at [401, 93] on input "False" at bounding box center [397, 90] width 7 height 6
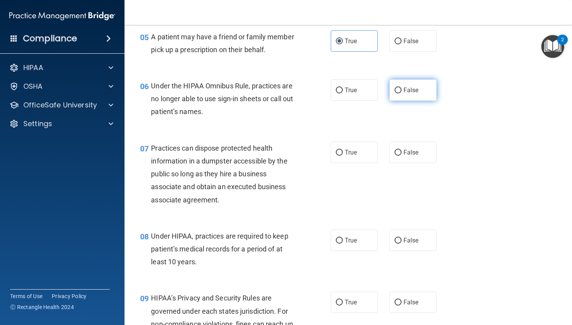
radio input "true"
click at [408, 145] on label "False" at bounding box center [412, 152] width 47 height 21
click at [401, 150] on input "False" at bounding box center [397, 153] width 7 height 6
radio input "true"
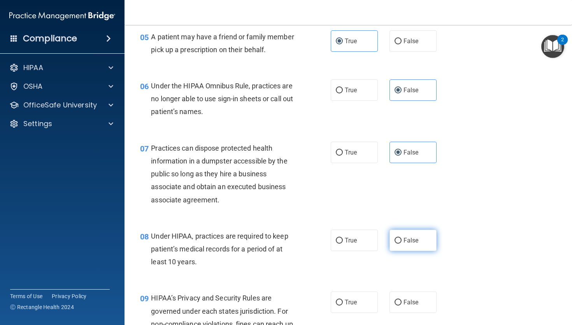
click at [400, 234] on label "False" at bounding box center [412, 239] width 47 height 21
click at [400, 238] on input "False" at bounding box center [397, 241] width 7 height 6
radio input "true"
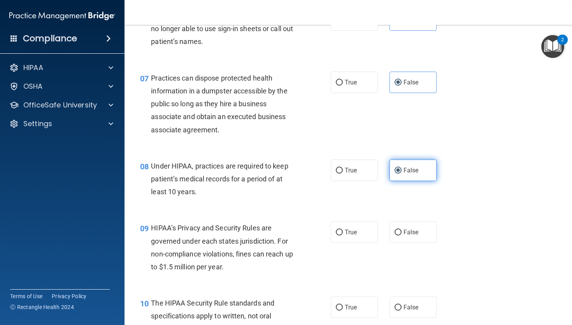
scroll to position [445, 0]
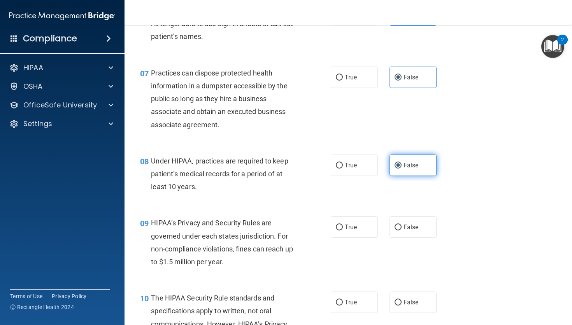
click at [400, 234] on label "False" at bounding box center [412, 226] width 47 height 21
click at [400, 230] on input "False" at bounding box center [397, 227] width 7 height 6
radio input "true"
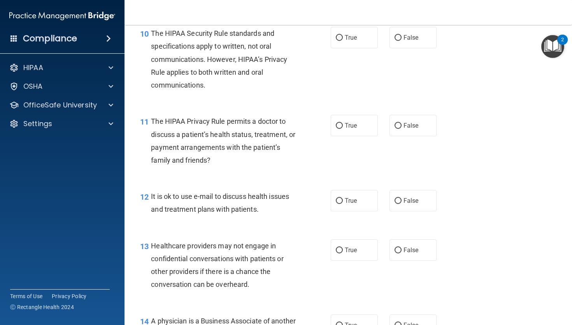
scroll to position [709, 0]
click at [357, 40] on span "True" at bounding box center [351, 37] width 12 height 7
click at [343, 40] on input "True" at bounding box center [339, 38] width 7 height 6
radio input "true"
click at [356, 131] on label "True" at bounding box center [354, 125] width 47 height 21
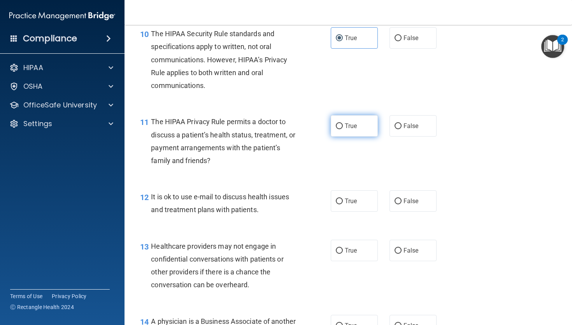
click at [343, 129] on input "True" at bounding box center [339, 126] width 7 height 6
radio input "true"
click at [357, 197] on label "True" at bounding box center [354, 200] width 47 height 21
click at [343, 198] on input "True" at bounding box center [339, 201] width 7 height 6
radio input "true"
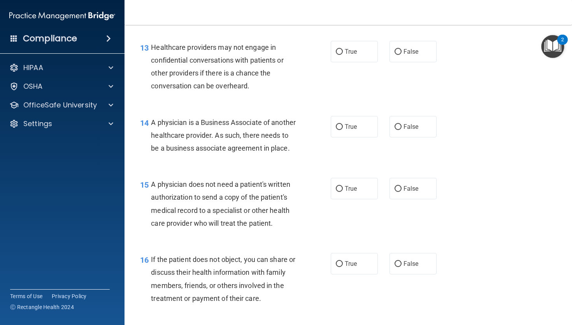
scroll to position [910, 0]
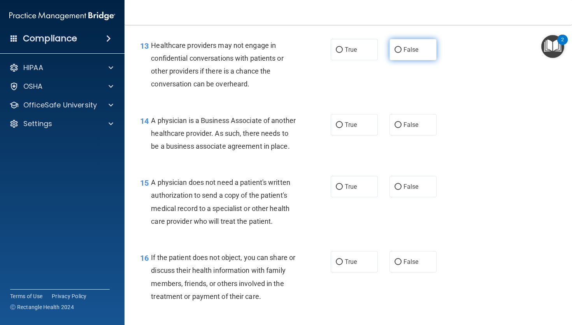
click at [402, 58] on label "False" at bounding box center [412, 49] width 47 height 21
click at [401, 53] on input "False" at bounding box center [397, 50] width 7 height 6
radio input "true"
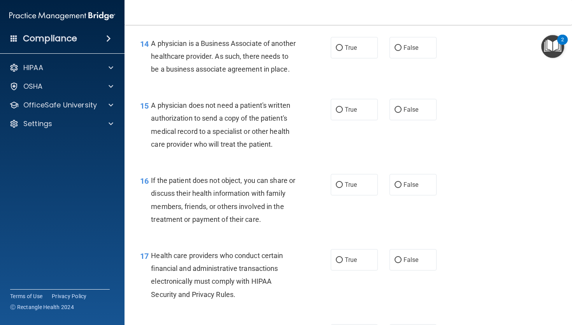
scroll to position [994, 0]
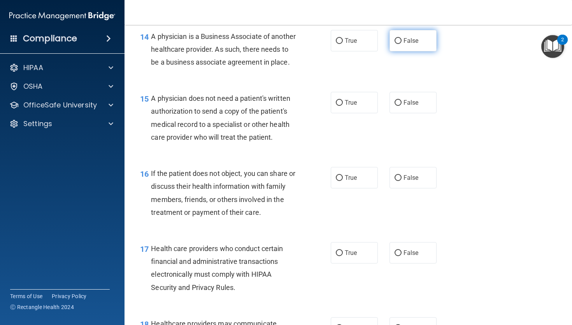
click at [409, 45] on label "False" at bounding box center [412, 40] width 47 height 21
click at [401, 44] on input "False" at bounding box center [397, 41] width 7 height 6
radio input "true"
click at [354, 110] on label "True" at bounding box center [354, 102] width 47 height 21
click at [343, 106] on input "True" at bounding box center [339, 103] width 7 height 6
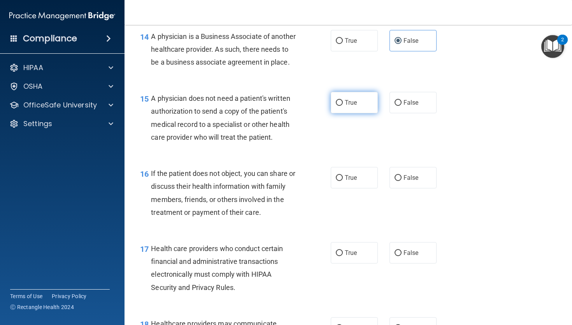
radio input "true"
click at [348, 181] on span "True" at bounding box center [351, 177] width 12 height 7
click at [343, 181] on input "True" at bounding box center [339, 178] width 7 height 6
radio input "true"
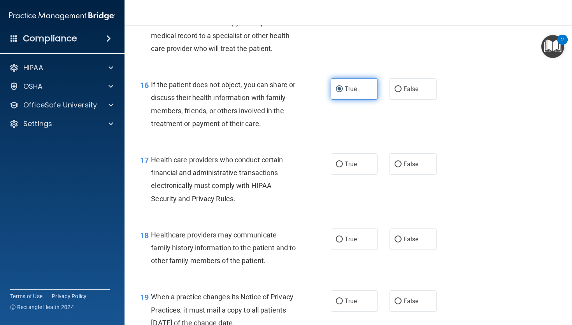
scroll to position [1086, 0]
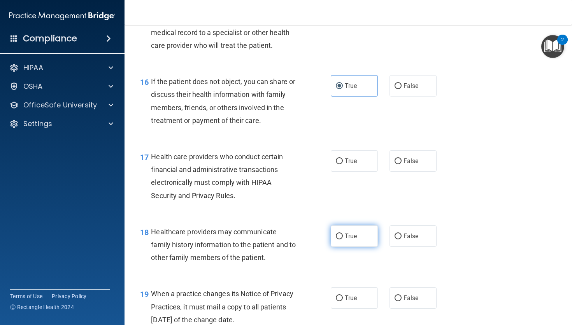
click at [346, 240] on span "True" at bounding box center [351, 235] width 12 height 7
click at [343, 239] on input "True" at bounding box center [339, 236] width 7 height 6
radio input "true"
click at [350, 169] on label "True" at bounding box center [354, 160] width 47 height 21
click at [343, 164] on input "True" at bounding box center [339, 161] width 7 height 6
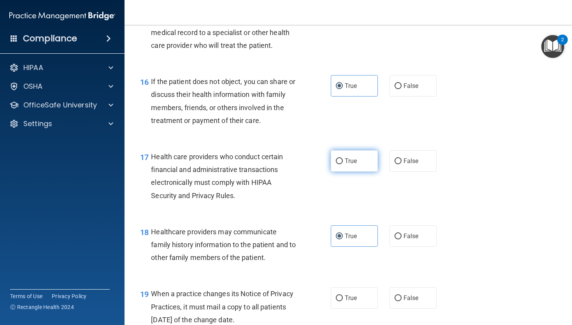
radio input "true"
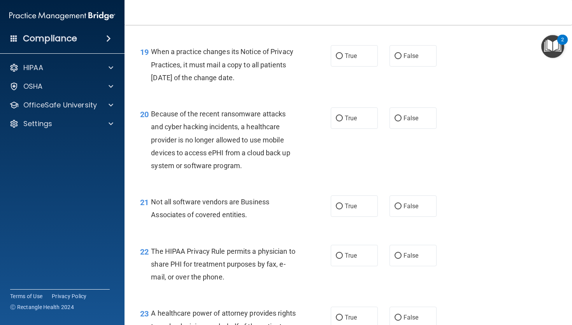
scroll to position [1328, 0]
click at [404, 79] on div "19 When a practice changes its Notice of Privacy Practices, it must mail a copy…" at bounding box center [348, 66] width 428 height 62
click at [404, 66] on label "False" at bounding box center [412, 54] width 47 height 21
click at [401, 58] on input "False" at bounding box center [397, 55] width 7 height 6
radio input "true"
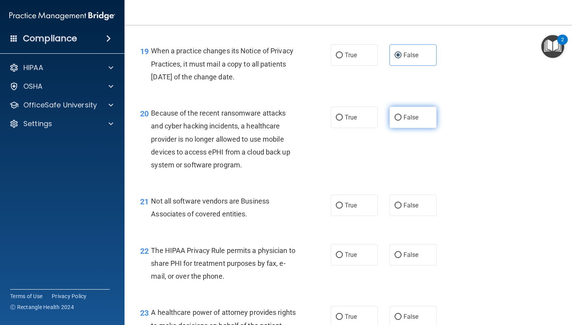
click at [402, 128] on label "False" at bounding box center [412, 117] width 47 height 21
click at [401, 121] on input "False" at bounding box center [397, 118] width 7 height 6
radio input "true"
click at [345, 209] on span "True" at bounding box center [351, 204] width 12 height 7
click at [343, 208] on input "True" at bounding box center [339, 206] width 7 height 6
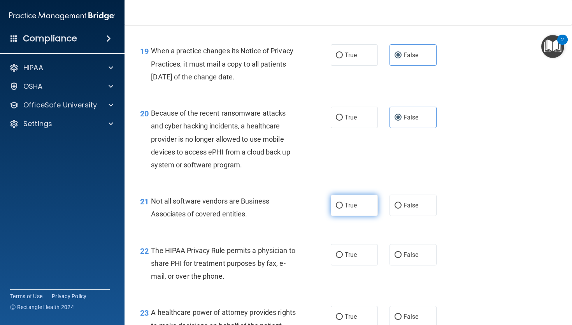
radio input "true"
click at [347, 258] on span "True" at bounding box center [351, 254] width 12 height 7
click at [343, 258] on input "True" at bounding box center [339, 255] width 7 height 6
radio input "true"
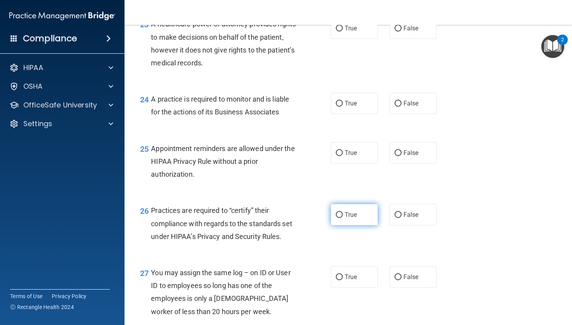
scroll to position [1618, 0]
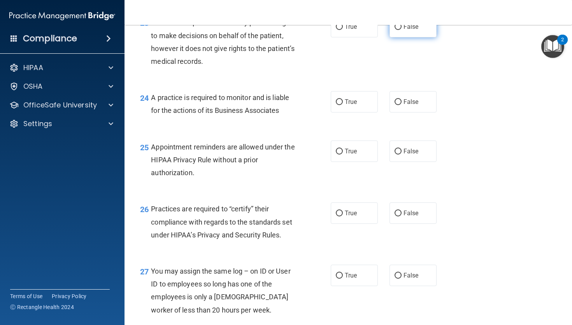
click at [418, 30] on span "False" at bounding box center [410, 26] width 15 height 7
click at [401, 30] on input "False" at bounding box center [397, 27] width 7 height 6
radio input "true"
click at [355, 105] on span "True" at bounding box center [351, 101] width 12 height 7
click at [343, 105] on input "True" at bounding box center [339, 102] width 7 height 6
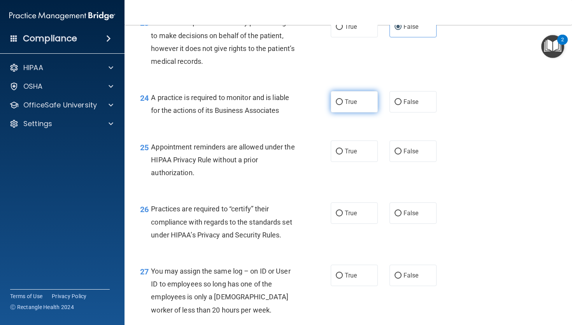
radio input "true"
click at [344, 162] on label "True" at bounding box center [354, 150] width 47 height 21
click at [343, 154] on input "True" at bounding box center [339, 152] width 7 height 6
radio input "true"
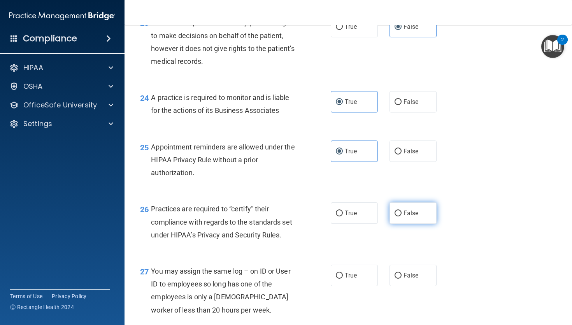
click at [399, 224] on label "False" at bounding box center [412, 212] width 47 height 21
click at [399, 216] on input "False" at bounding box center [397, 213] width 7 height 6
radio input "true"
click at [402, 286] on label "False" at bounding box center [412, 274] width 47 height 21
click at [401, 278] on input "False" at bounding box center [397, 276] width 7 height 6
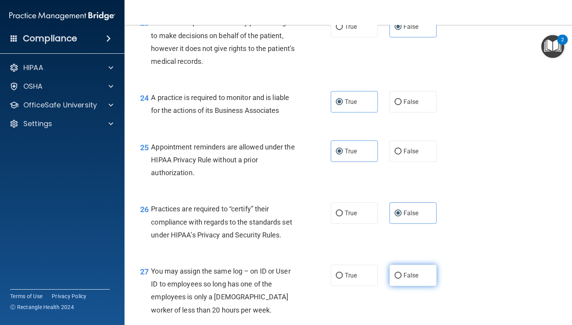
radio input "true"
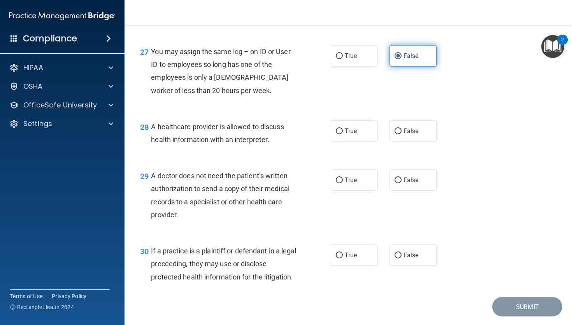
scroll to position [1873, 0]
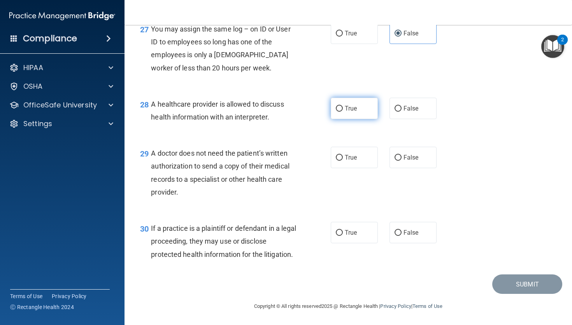
click at [370, 117] on label "True" at bounding box center [354, 108] width 47 height 21
click at [343, 112] on input "True" at bounding box center [339, 109] width 7 height 6
radio input "true"
click at [356, 156] on span "True" at bounding box center [351, 157] width 12 height 7
click at [343, 156] on input "True" at bounding box center [339, 158] width 7 height 6
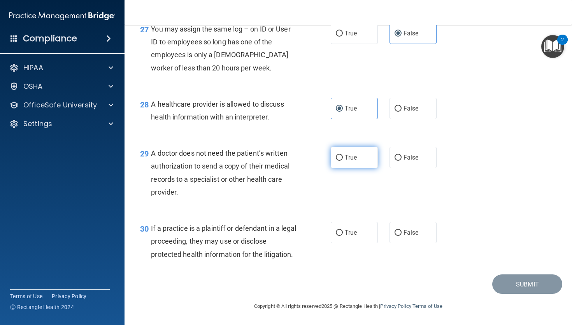
radio input "true"
click at [347, 226] on label "True" at bounding box center [354, 232] width 47 height 21
click at [343, 230] on input "True" at bounding box center [339, 233] width 7 height 6
radio input "true"
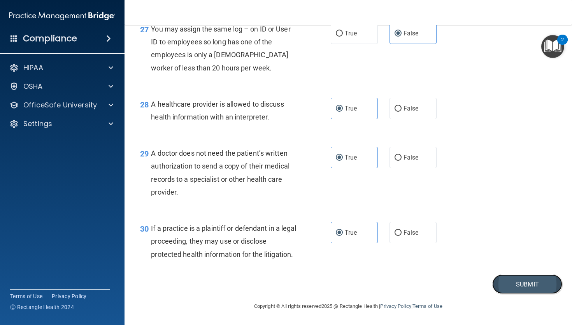
click at [517, 285] on button "Submit" at bounding box center [527, 284] width 70 height 20
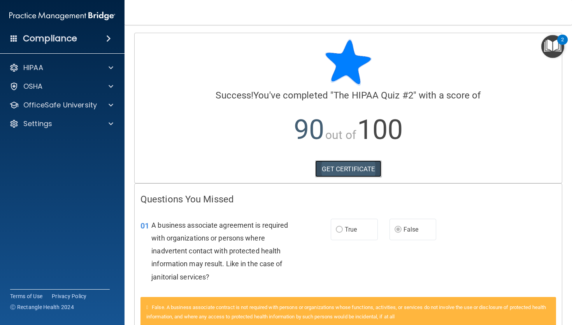
click at [341, 168] on link "GET CERTIFICATE" at bounding box center [348, 168] width 66 height 17
click at [68, 110] on div "OfficeSafe University" at bounding box center [62, 105] width 125 height 16
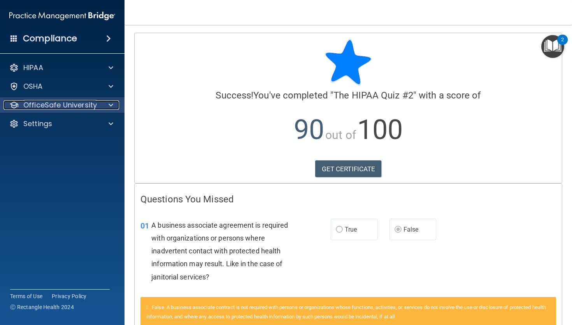
click at [112, 109] on span at bounding box center [110, 104] width 5 height 9
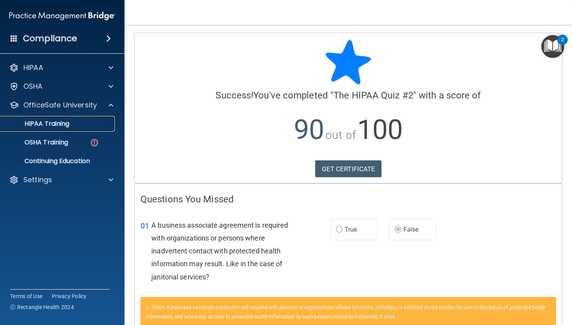
click at [82, 130] on link "HIPAA Training" at bounding box center [53, 124] width 122 height 16
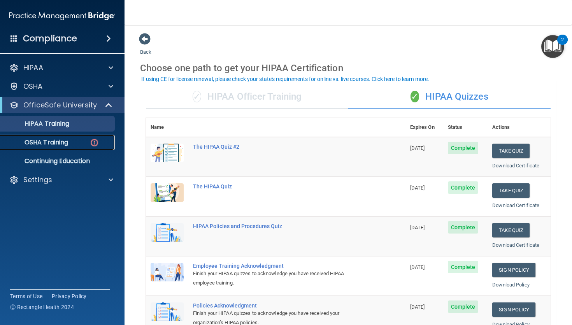
click at [60, 143] on p "OSHA Training" at bounding box center [36, 142] width 63 height 8
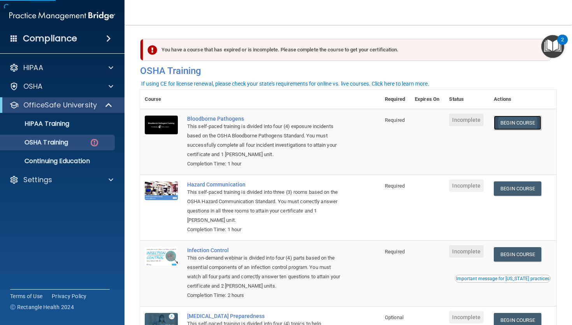
click at [507, 124] on link "Begin Course" at bounding box center [516, 122] width 47 height 14
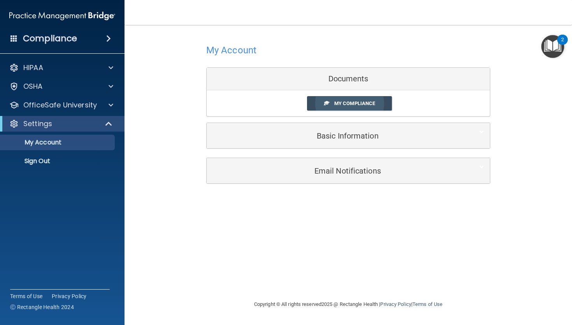
click at [346, 102] on span "My Compliance" at bounding box center [354, 103] width 41 height 6
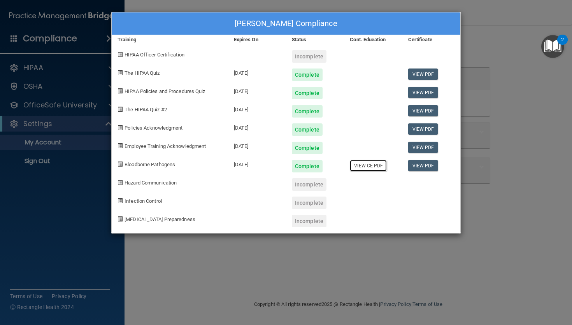
click at [360, 170] on link "View CE PDF" at bounding box center [368, 165] width 37 height 11
click at [366, 166] on link "View CE PDF" at bounding box center [368, 165] width 37 height 11
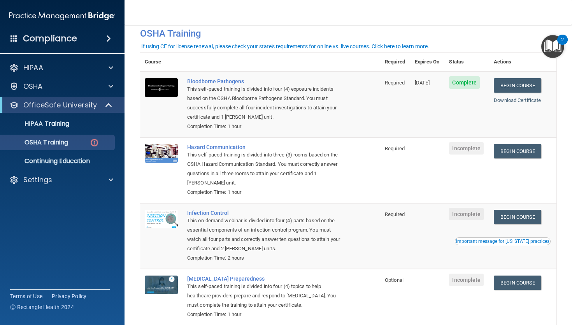
scroll to position [50, 0]
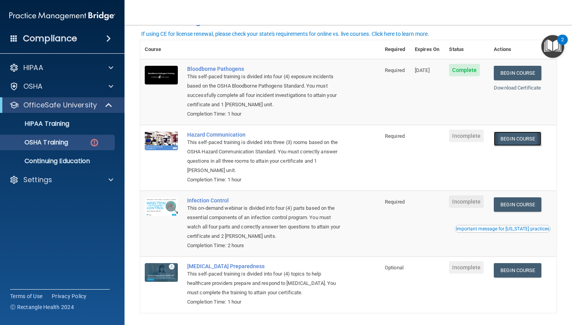
click at [521, 146] on link "Begin Course" at bounding box center [516, 138] width 47 height 14
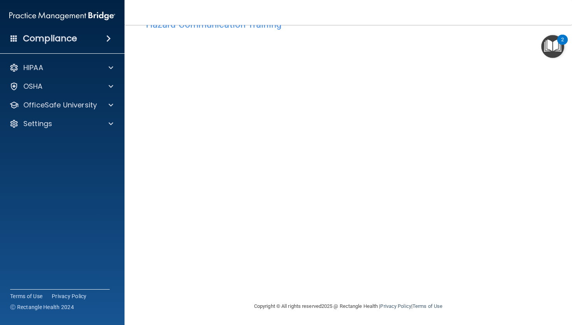
scroll to position [9, 0]
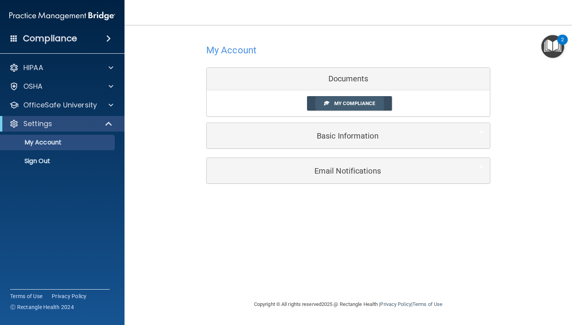
click at [347, 104] on span "My Compliance" at bounding box center [354, 103] width 41 height 6
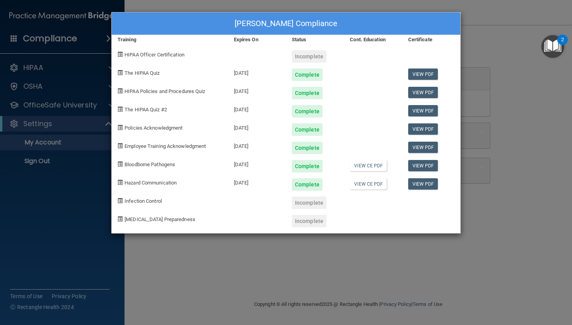
click at [481, 243] on div "[PERSON_NAME] Compliance Training Expires On Status Cont. Education Certificate…" at bounding box center [286, 162] width 572 height 325
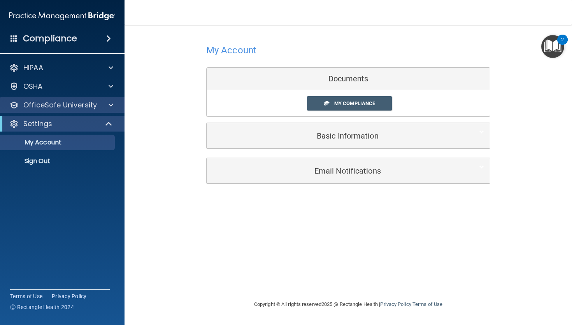
click at [93, 110] on div "OfficeSafe University" at bounding box center [62, 105] width 125 height 16
click at [109, 107] on span at bounding box center [110, 104] width 5 height 9
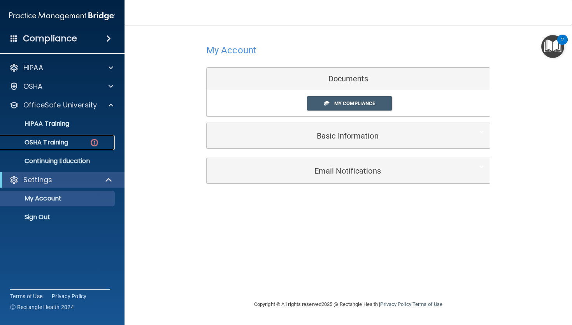
click at [74, 145] on div "OSHA Training" at bounding box center [58, 142] width 106 height 8
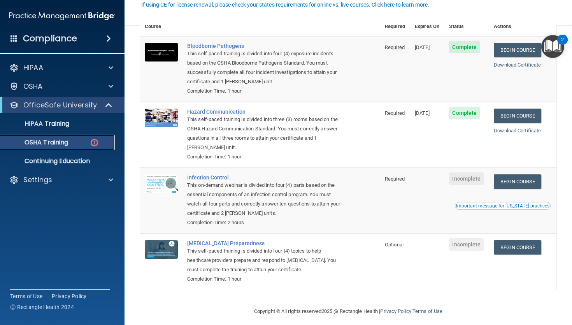
scroll to position [79, 0]
